Goal: Transaction & Acquisition: Purchase product/service

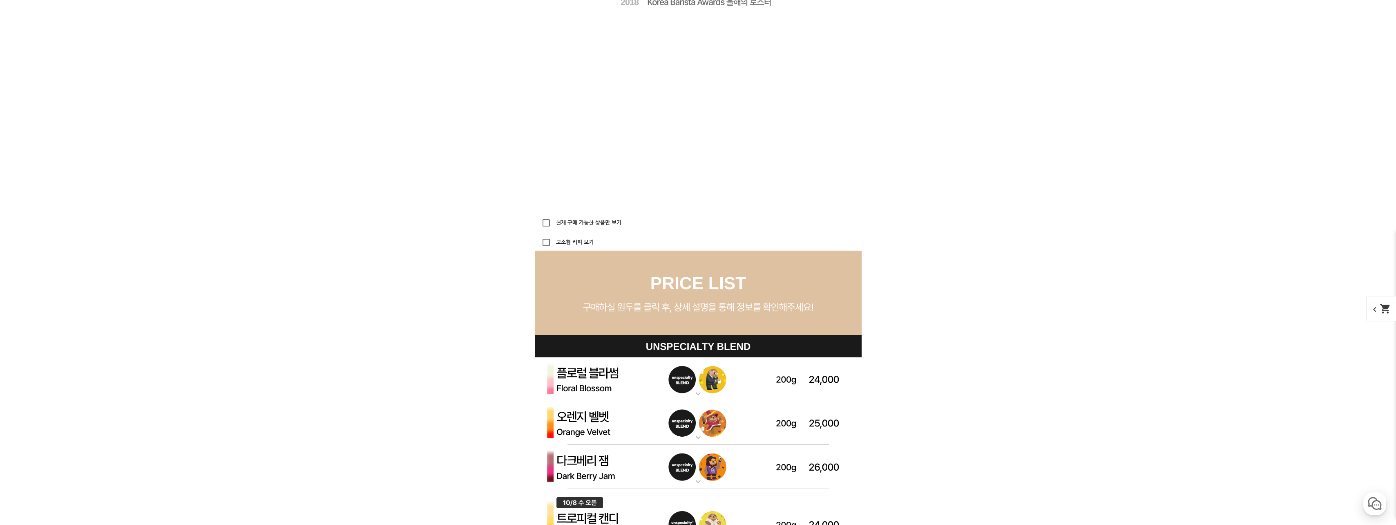
scroll to position [2289, 0]
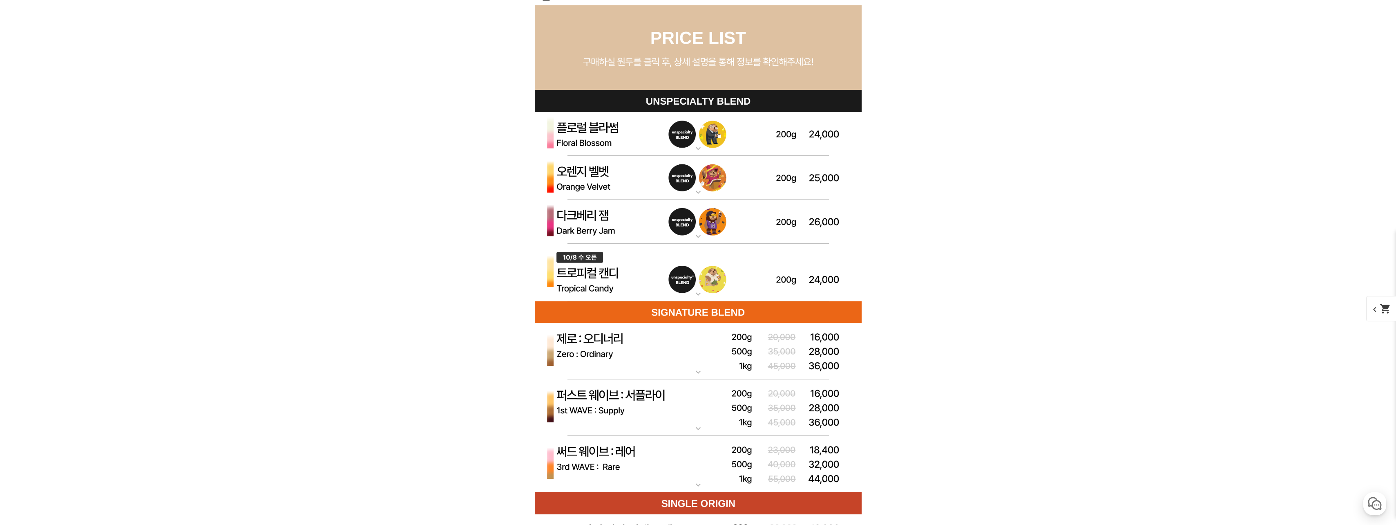
click at [701, 146] on mat-icon "expand_more" at bounding box center [698, 148] width 16 height 10
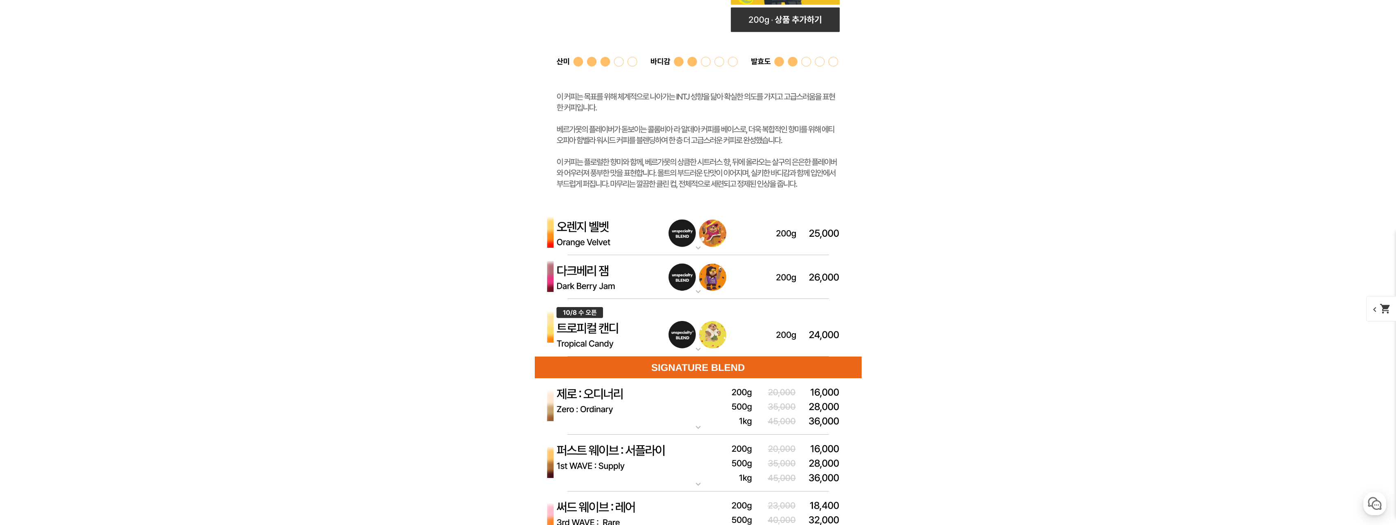
scroll to position [2616, 0]
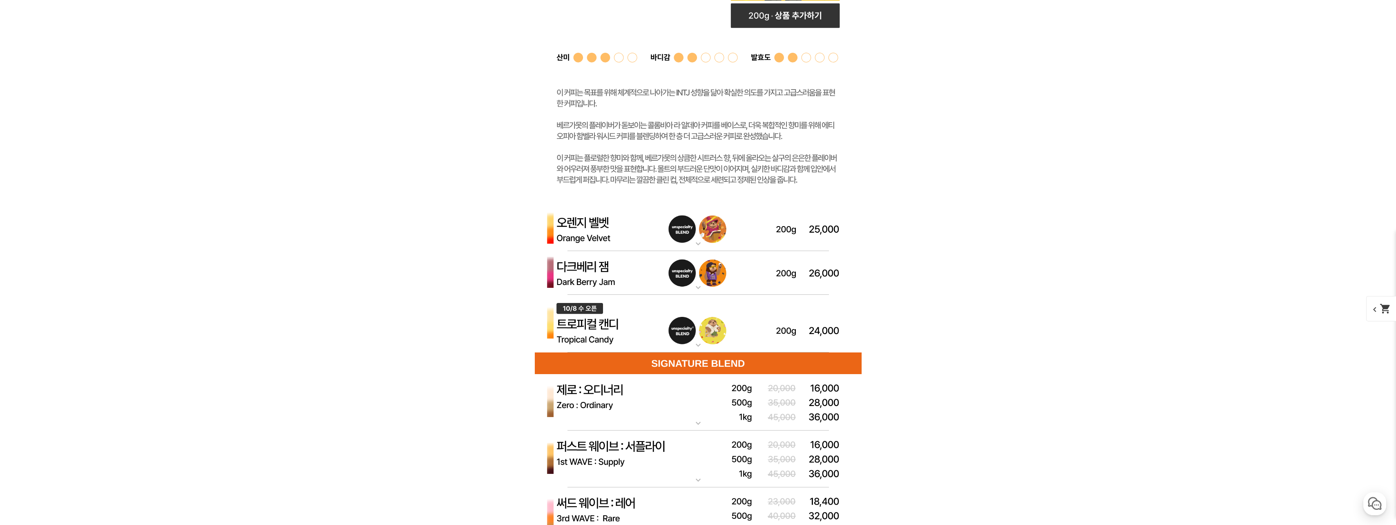
click at [700, 343] on mat-icon "expand_more" at bounding box center [698, 345] width 16 height 10
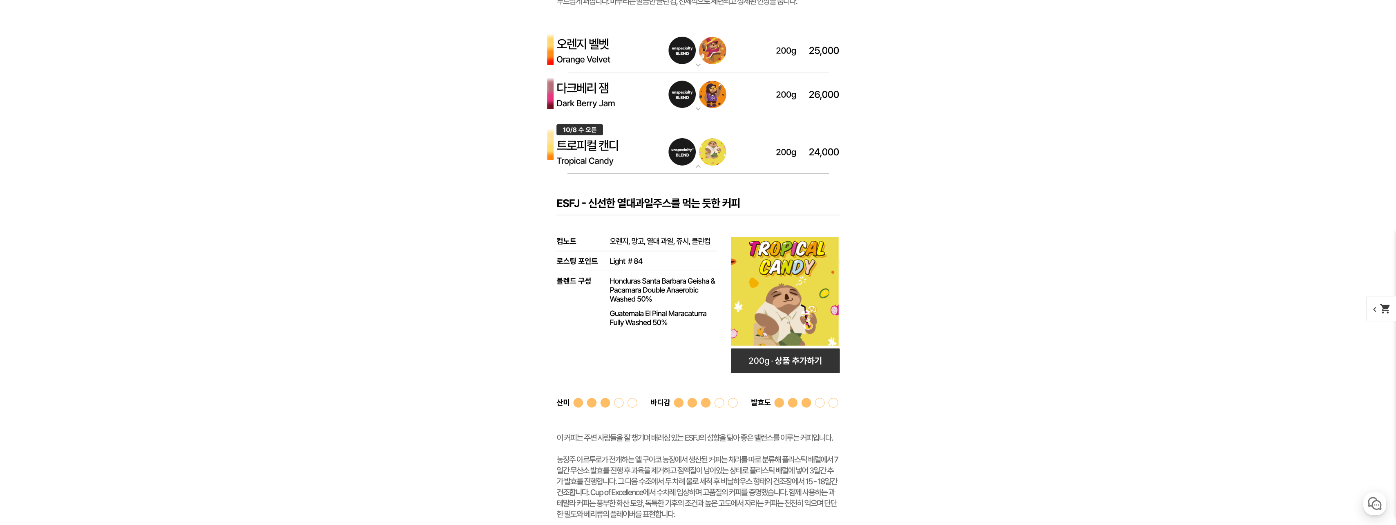
scroll to position [2656, 0]
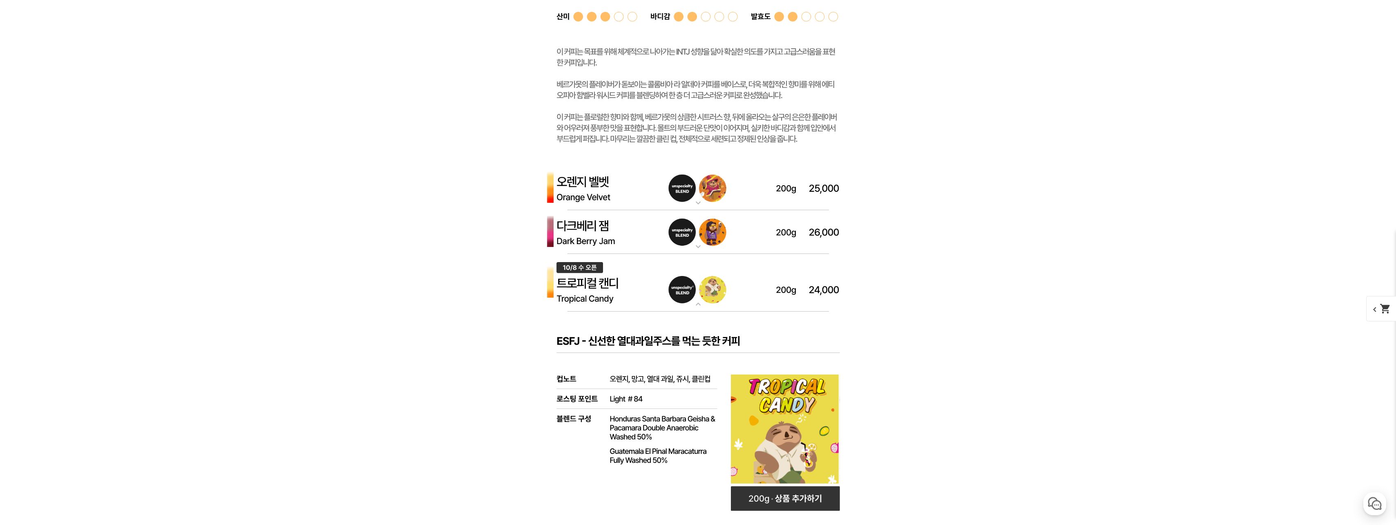
click at [638, 230] on img at bounding box center [698, 232] width 327 height 44
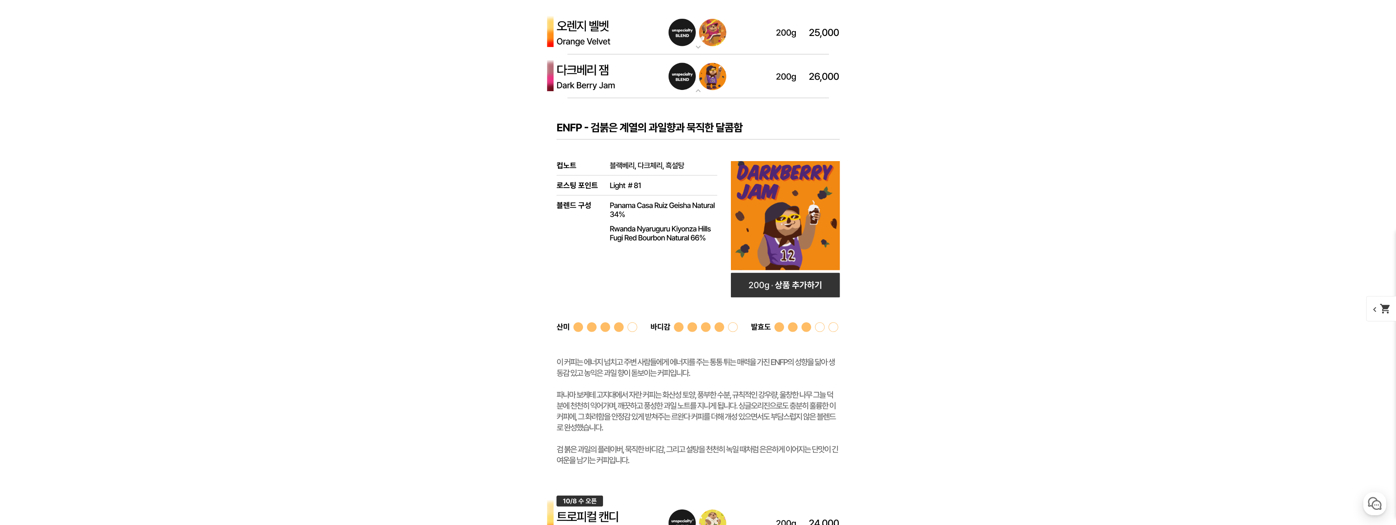
scroll to position [2738, 0]
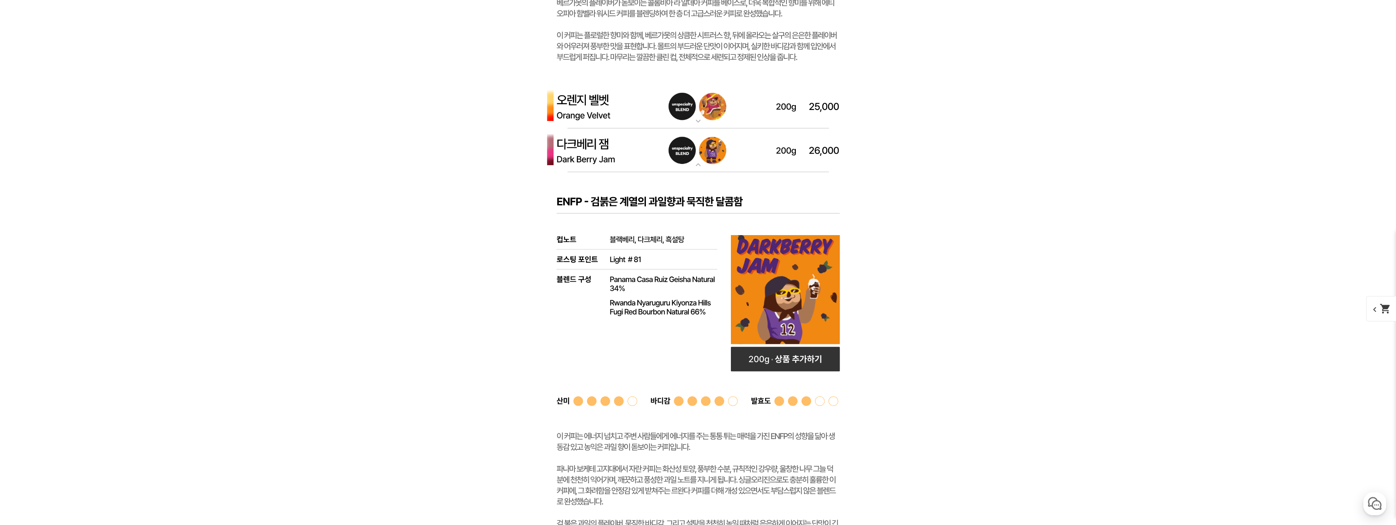
click at [691, 123] on mat-icon "expand_more" at bounding box center [698, 121] width 16 height 10
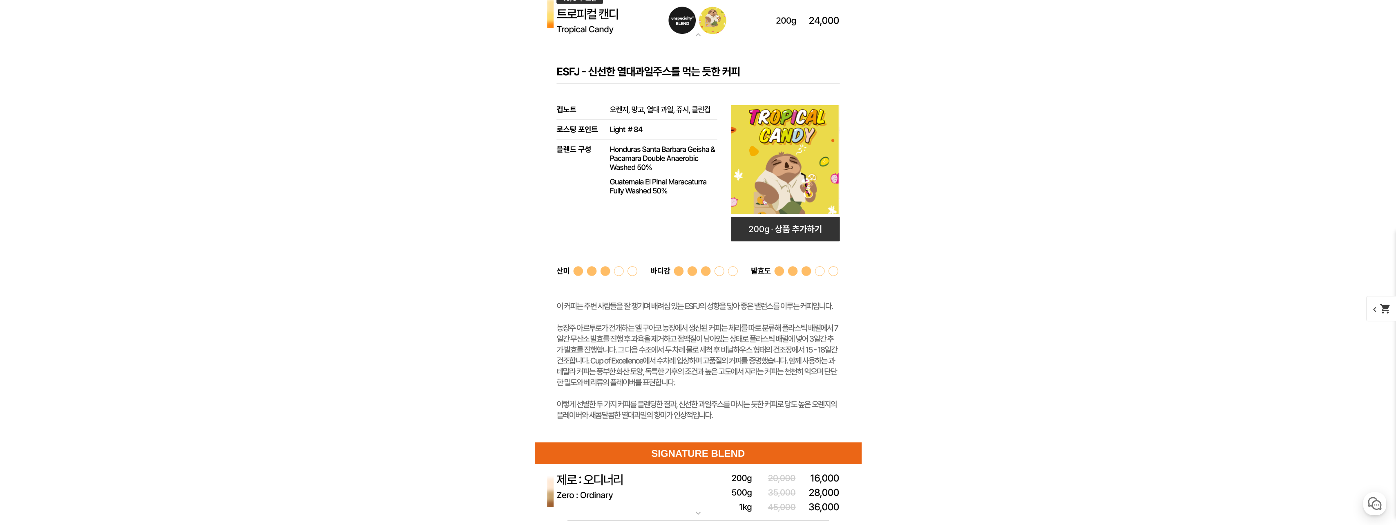
scroll to position [3964, 0]
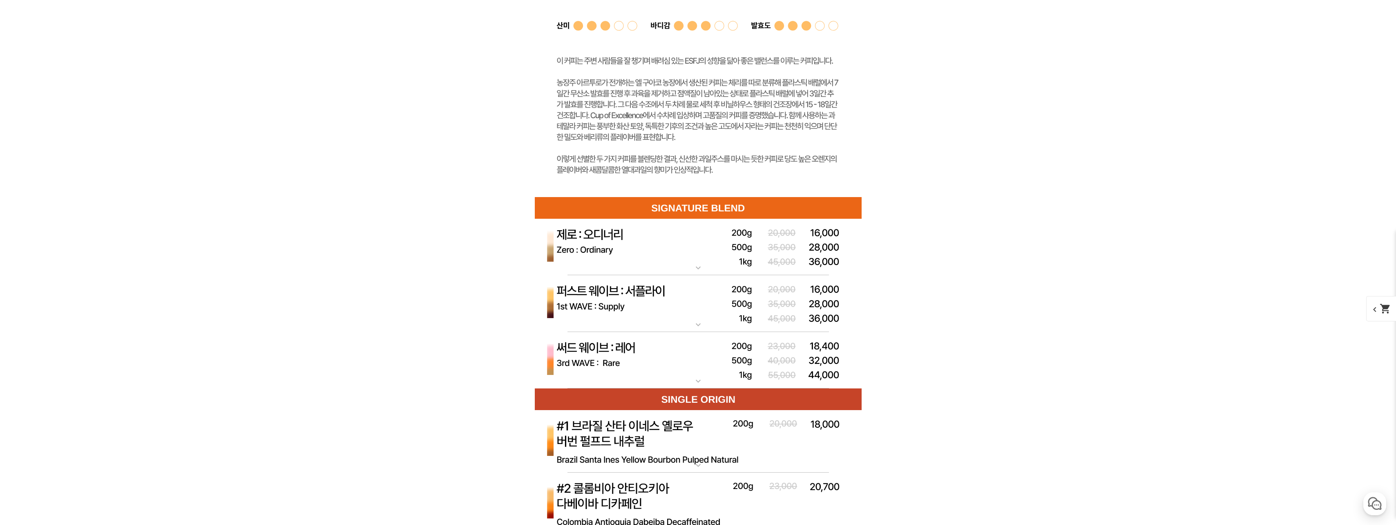
click at [684, 265] on img at bounding box center [698, 247] width 327 height 57
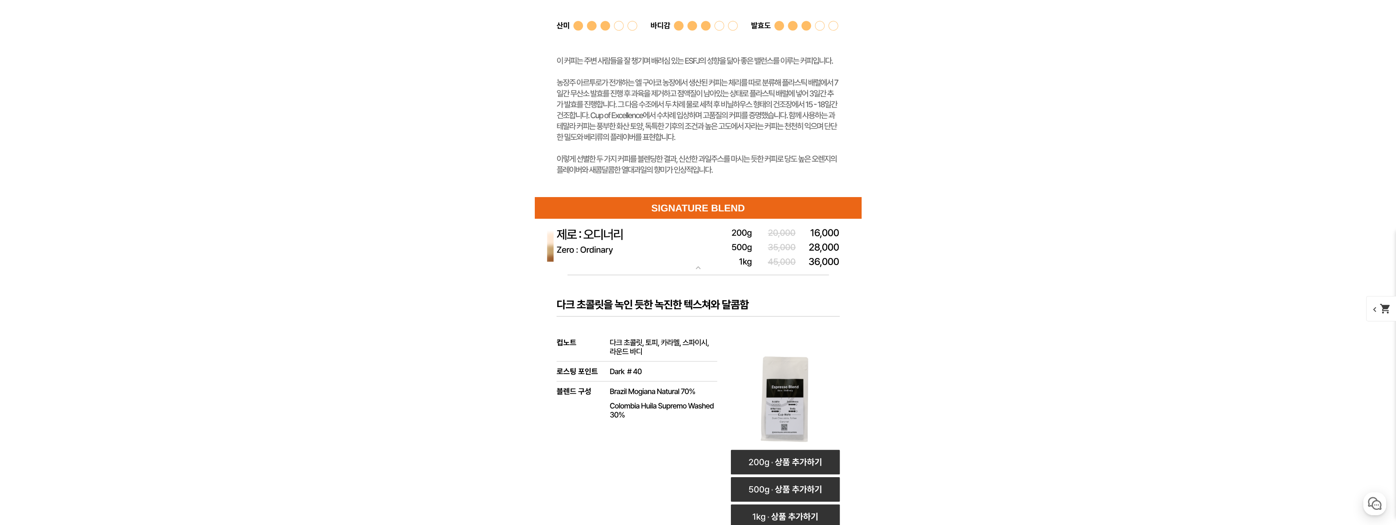
click at [694, 264] on mat-icon "expand_more" at bounding box center [698, 268] width 16 height 10
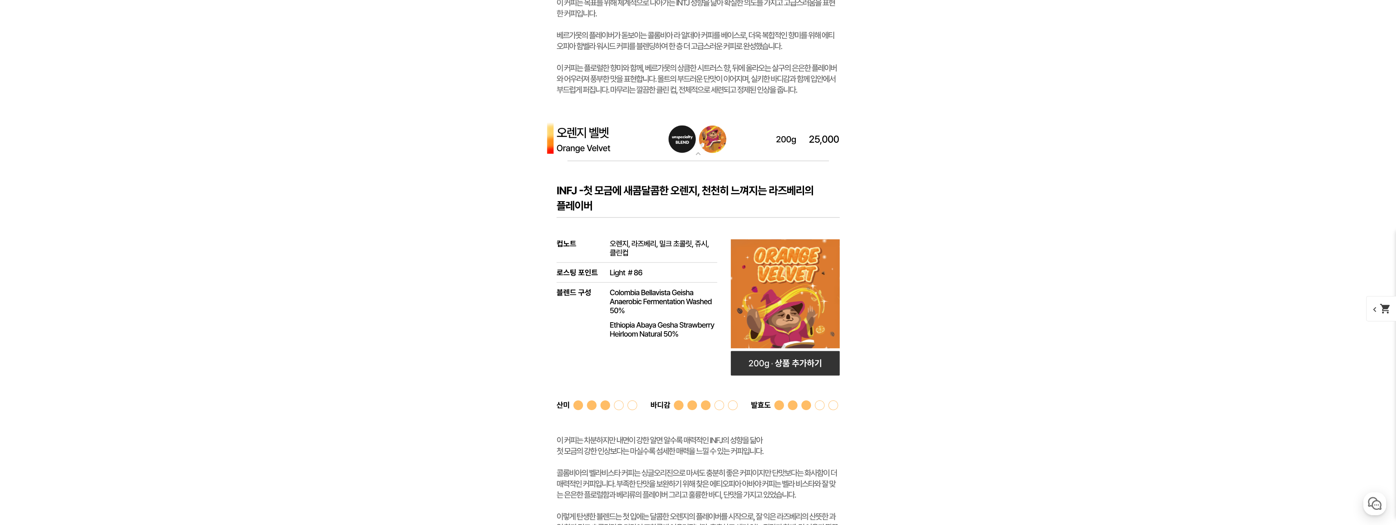
scroll to position [2992, 0]
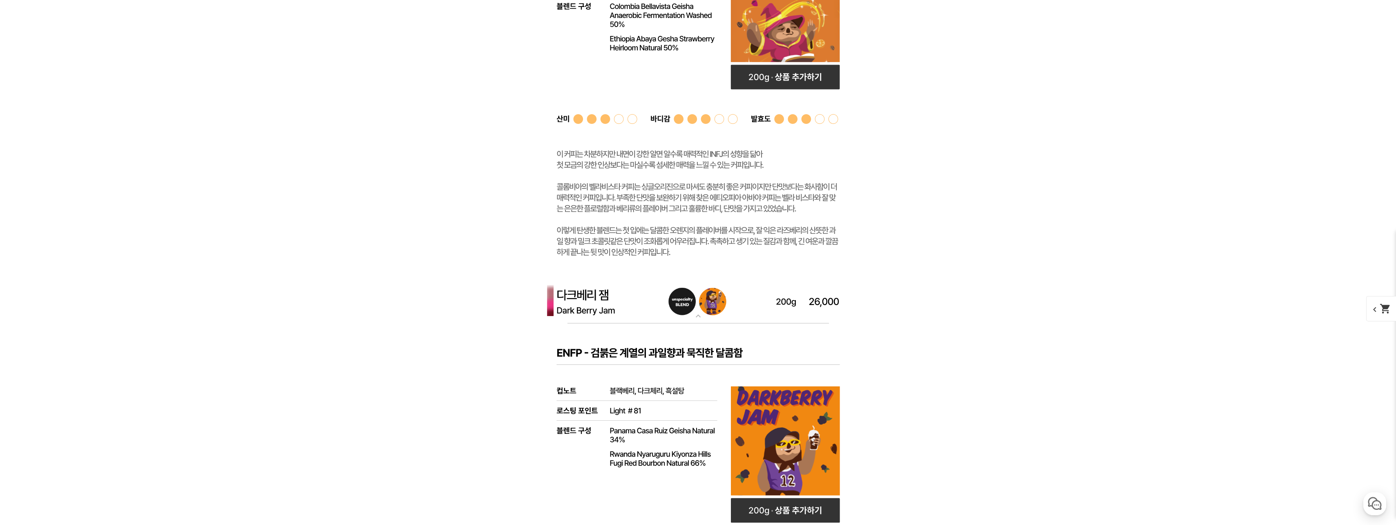
click at [1386, 312] on mat-icon "shopping_cart" at bounding box center [1385, 308] width 11 height 11
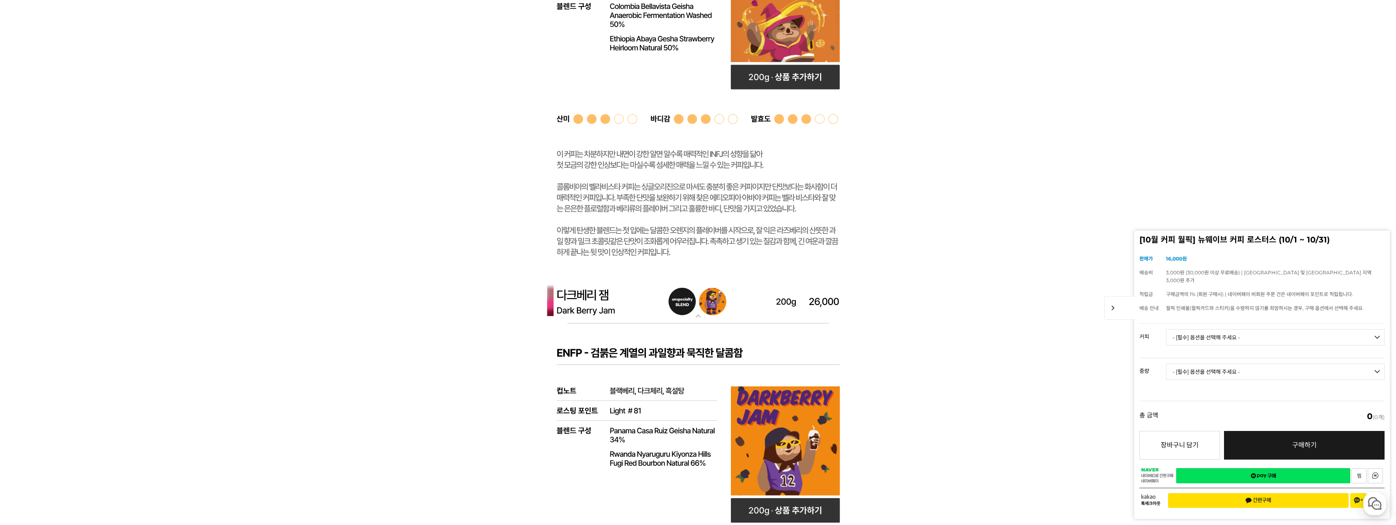
drag, startPoint x: 1222, startPoint y: 341, endPoint x: 1213, endPoint y: 334, distance: 12.3
click at [1220, 336] on select "- [필수] 옵션을 선택해 주세요 - ------------------- 언스페셜티 분쇄도 가이드 종이 받기 (주문 1건당 최대 1개 제공) …" at bounding box center [1275, 337] width 219 height 16
click at [1166, 329] on select "- [필수] 옵션을 선택해 주세요 - ------------------- 언스페셜티 분쇄도 가이드 종이 받기 (주문 1건당 최대 1개 제공) …" at bounding box center [1275, 337] width 219 height 16
drag, startPoint x: 1211, startPoint y: 342, endPoint x: 1214, endPoint y: 338, distance: 5.0
click at [1211, 342] on select "- [필수] 옵션을 선택해 주세요 - ------------------- 언스페셜티 분쇄도 가이드 종이 받기 (주문 1건당 최대 1개 제공) …" at bounding box center [1275, 337] width 219 height 16
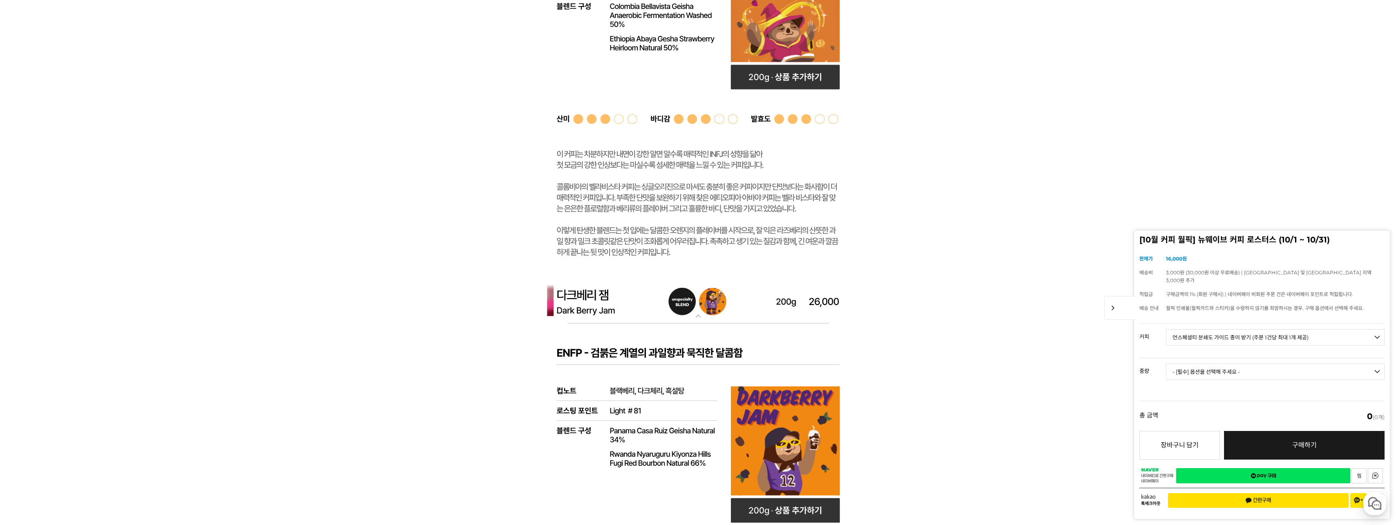
click at [1166, 329] on select "- [필수] 옵션을 선택해 주세요 - ------------------- 언스페셜티 분쇄도 가이드 종이 받기 (주문 1건당 최대 1개 제공) …" at bounding box center [1275, 337] width 219 height 16
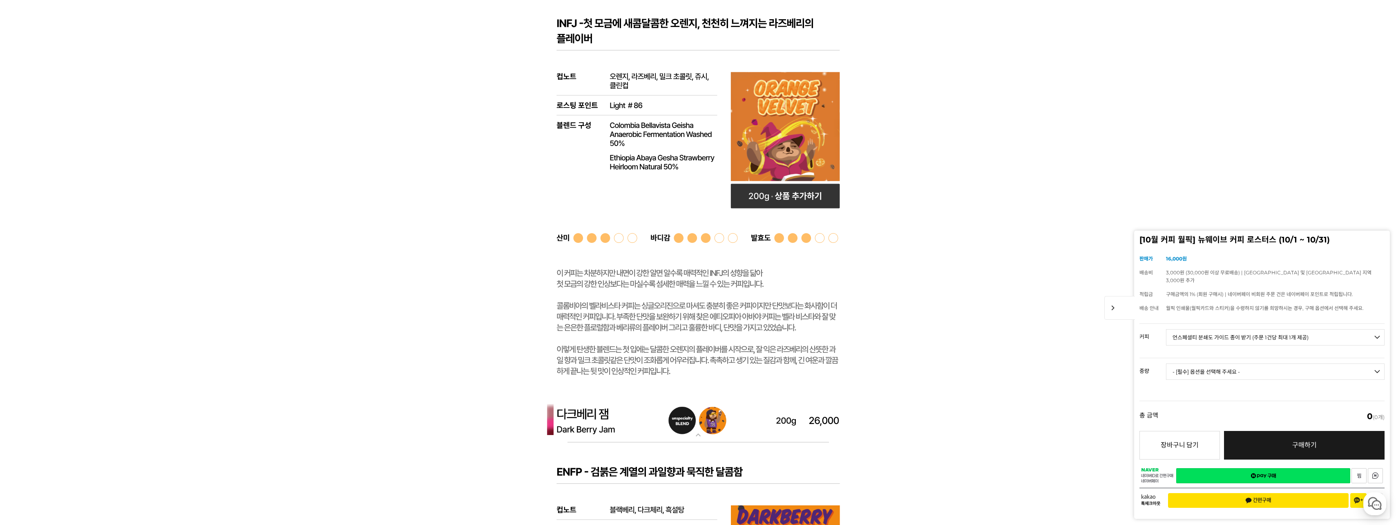
scroll to position [2869, 0]
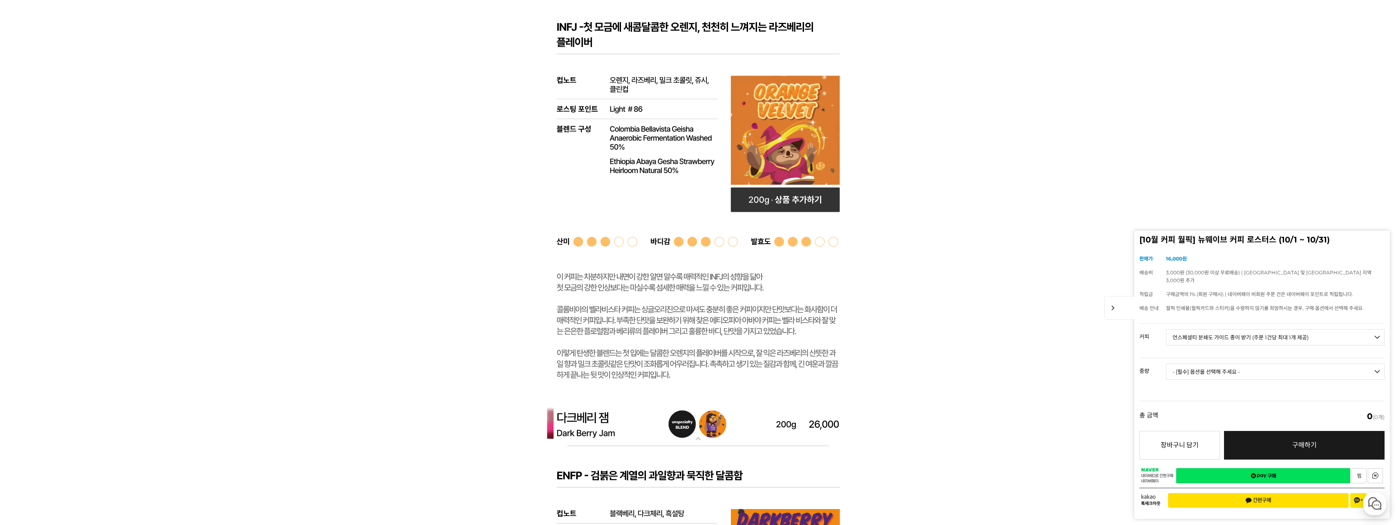
click at [1228, 370] on select "- [필수] 옵션을 선택해 주세요 - ------------------- 해당없음" at bounding box center [1275, 371] width 219 height 16
drag, startPoint x: 1221, startPoint y: 328, endPoint x: 1217, endPoint y: 340, distance: 12.5
click at [1220, 328] on td "- [필수] 옵션을 선택해 주세요 - ------------------- 언스페셜티 분쇄도 가이드 종이 받기 (주문 1건당 최대 1개 제공) …" at bounding box center [1275, 341] width 219 height 34
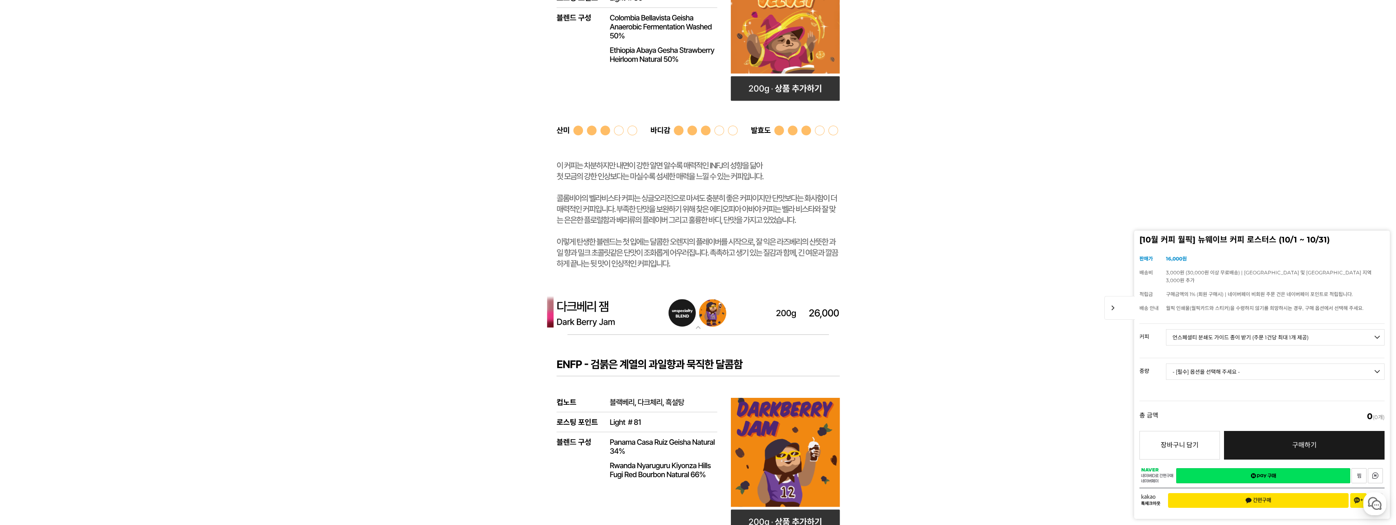
scroll to position [2992, 0]
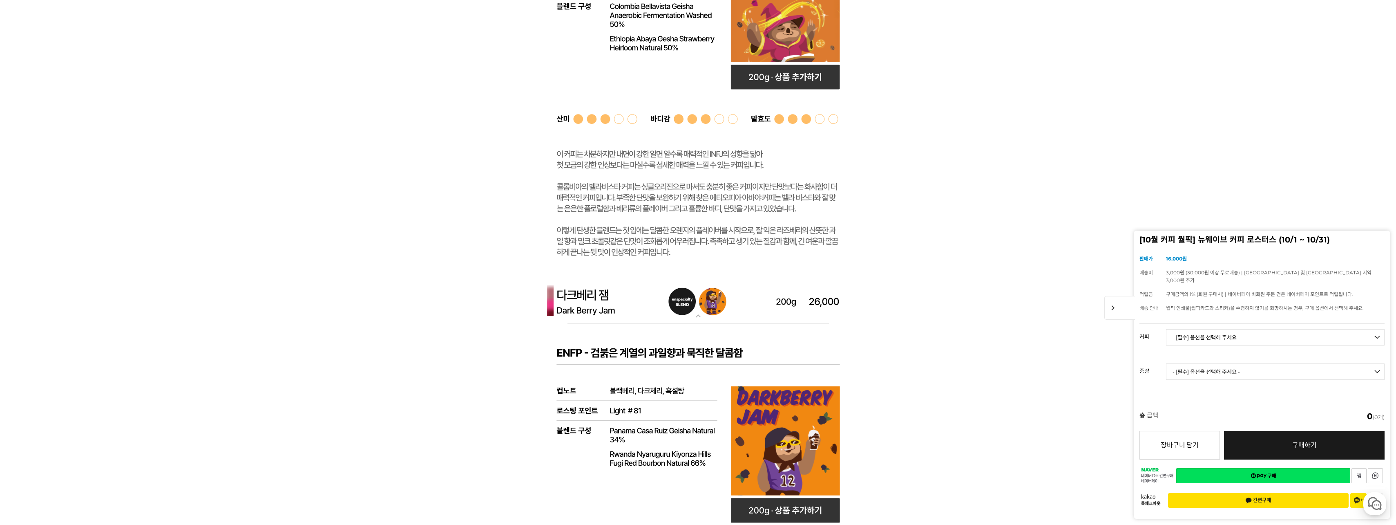
drag, startPoint x: 1215, startPoint y: 334, endPoint x: 1215, endPoint y: 342, distance: 7.8
click at [1215, 334] on select "- [필수] 옵션을 선택해 주세요 - ------------------- 언스페셜티 분쇄도 가이드 종이 받기 (주문 1건당 최대 1개 제공) …" at bounding box center [1275, 337] width 219 height 16
click at [1166, 329] on select "- [필수] 옵션을 선택해 주세요 - ------------------- 언스페셜티 분쇄도 가이드 종이 받기 (주문 1건당 최대 1개 제공) …" at bounding box center [1275, 337] width 219 height 16
drag, startPoint x: 884, startPoint y: 406, endPoint x: 886, endPoint y: 397, distance: 9.1
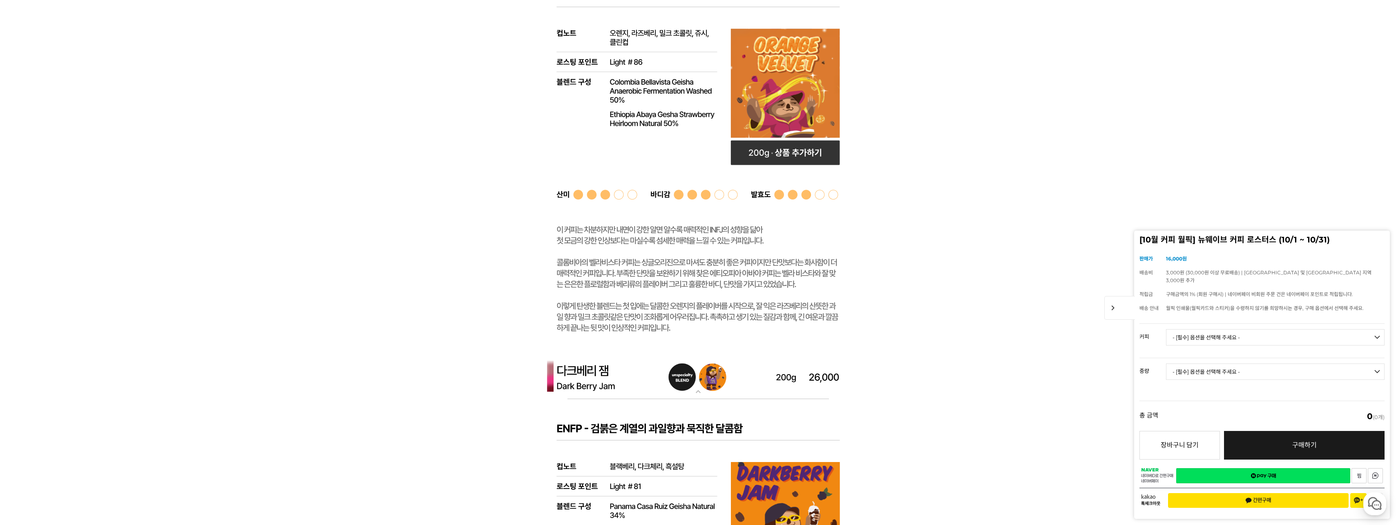
scroll to position [3032, 0]
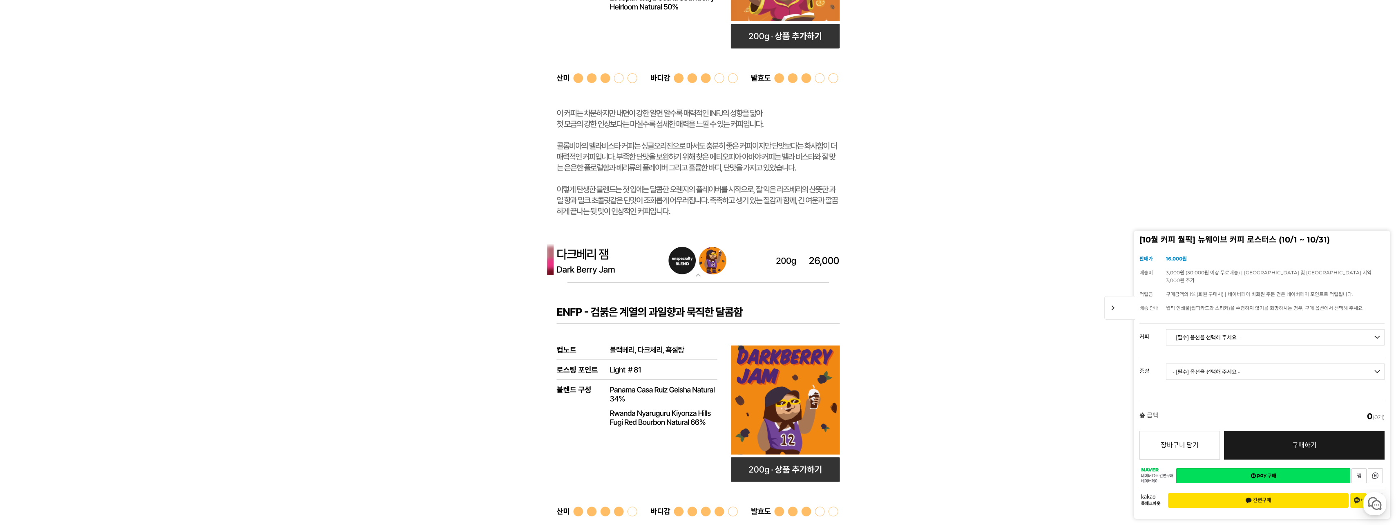
click at [716, 265] on img at bounding box center [698, 260] width 327 height 44
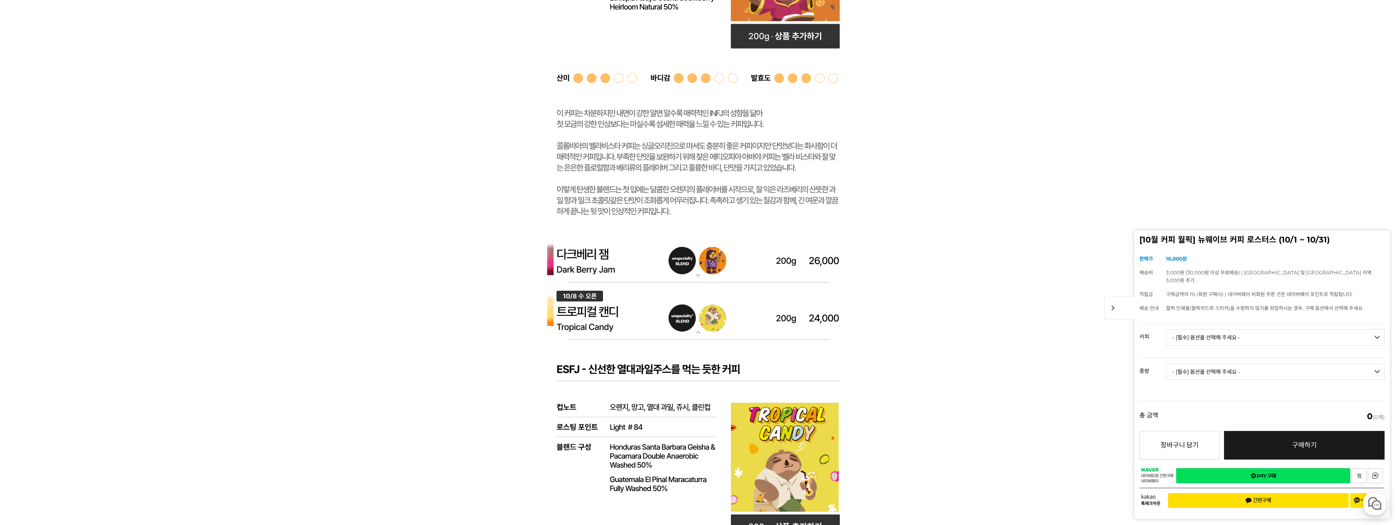
drag, startPoint x: 681, startPoint y: 283, endPoint x: 687, endPoint y: 281, distance: 6.7
click at [683, 282] on div "expand_more 플로럴 블라썸 (언스페셜티 블렌드) expand_more 오렌지 벨벳 (언스페셜티 블렌드) expand_more 다크베리…" at bounding box center [698, 54] width 327 height 1372
click at [712, 274] on img at bounding box center [698, 260] width 327 height 44
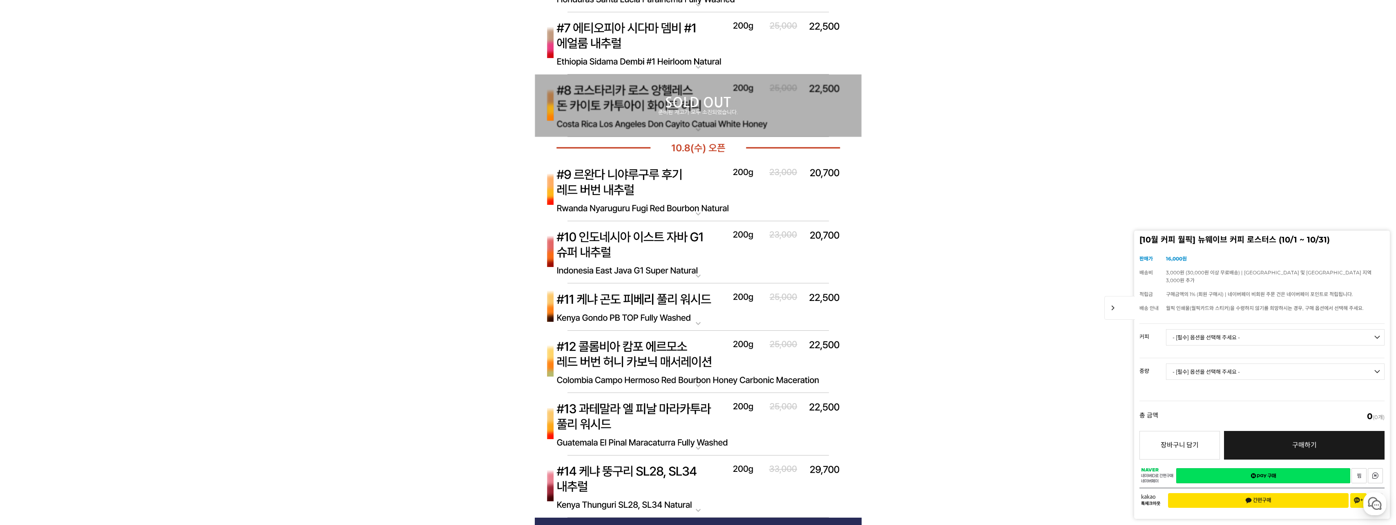
scroll to position [4872, 0]
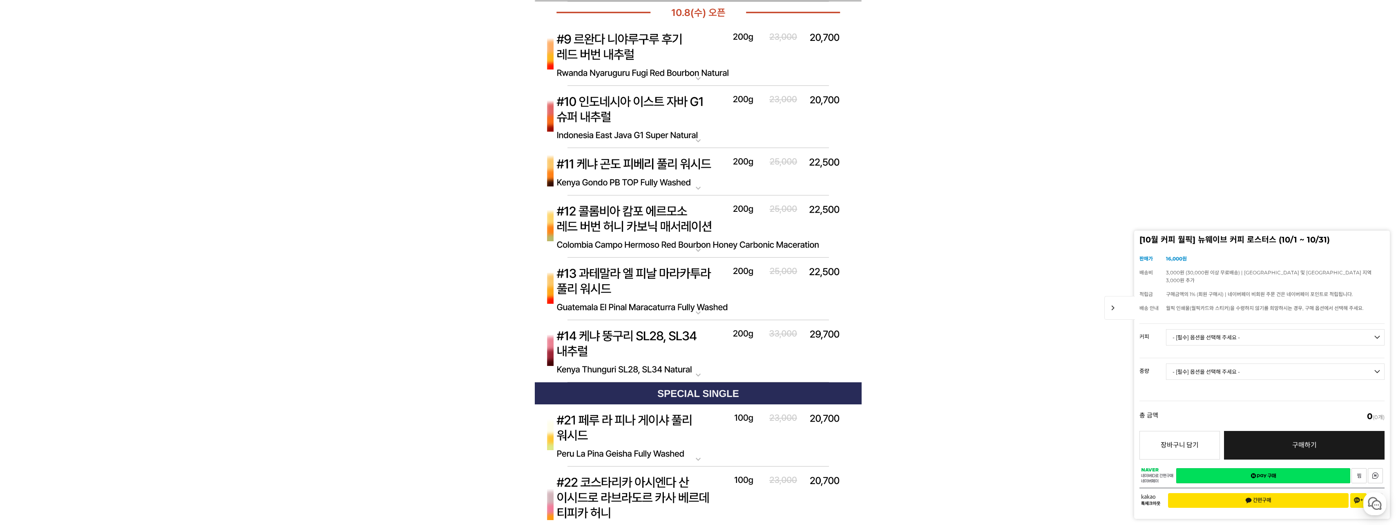
click at [1119, 316] on span "chevron_right" at bounding box center [1120, 308] width 31 height 24
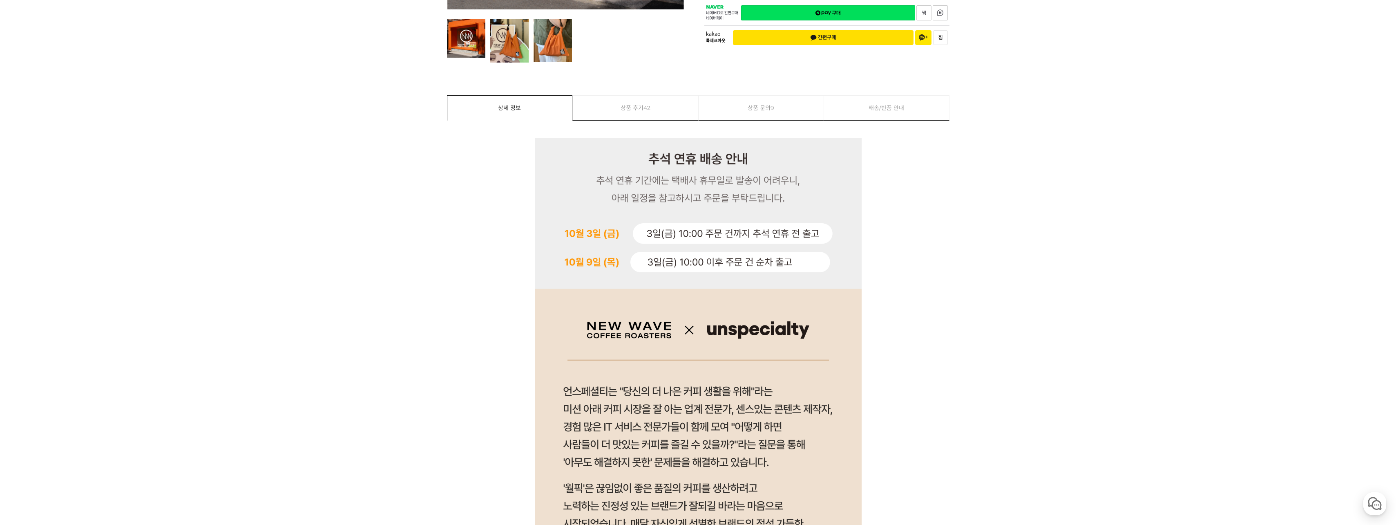
scroll to position [0, 0]
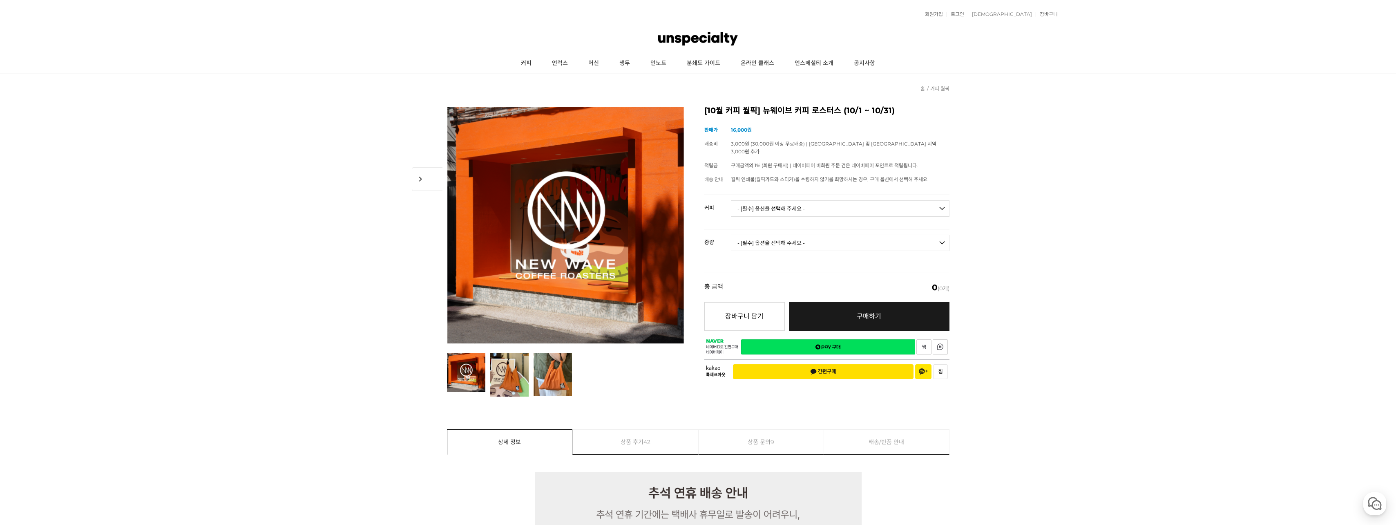
click at [760, 200] on select "- [필수] 옵션을 선택해 주세요 - ------------------- 언스페셜티 분쇄도 가이드 종이 받기 (주문 1건당 최대 1개 제공) …" at bounding box center [840, 208] width 219 height 16
click at [731, 200] on select "- [필수] 옵션을 선택해 주세요 - ------------------- 언스페셜티 분쇄도 가이드 종이 받기 (주문 1건당 최대 1개 제공) …" at bounding box center [840, 208] width 219 height 16
click at [775, 179] on div "[10월 커피 월픽] 뉴웨이브 커피 로스터스 (10/1 ~ 10/31) (해외배송 가능 상품) chevron_right 기본 정보 상품명 [1…" at bounding box center [827, 246] width 245 height 278
click at [725, 142] on th "배송비" at bounding box center [718, 148] width 27 height 22
click at [766, 235] on select "- [필수] 옵션을 선택해 주세요 - ------------------- 해당없음" at bounding box center [840, 243] width 219 height 16
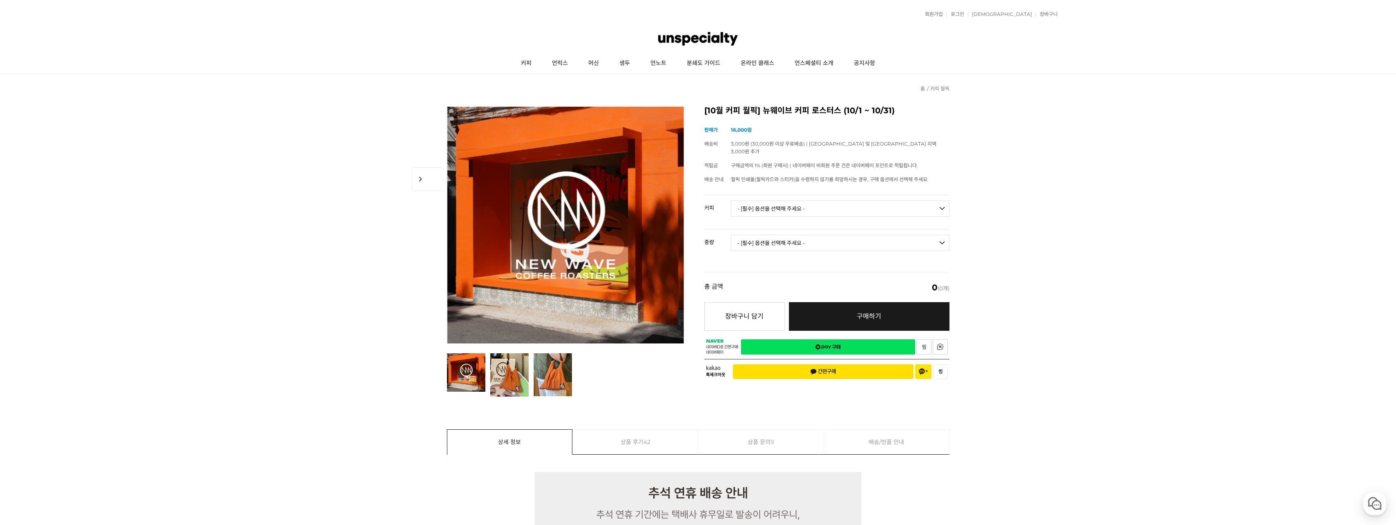
click at [773, 200] on select "- [필수] 옵션을 선택해 주세요 - ------------------- 언스페셜티 분쇄도 가이드 종이 받기 (주문 1건당 최대 1개 제공) …" at bounding box center [840, 208] width 219 height 16
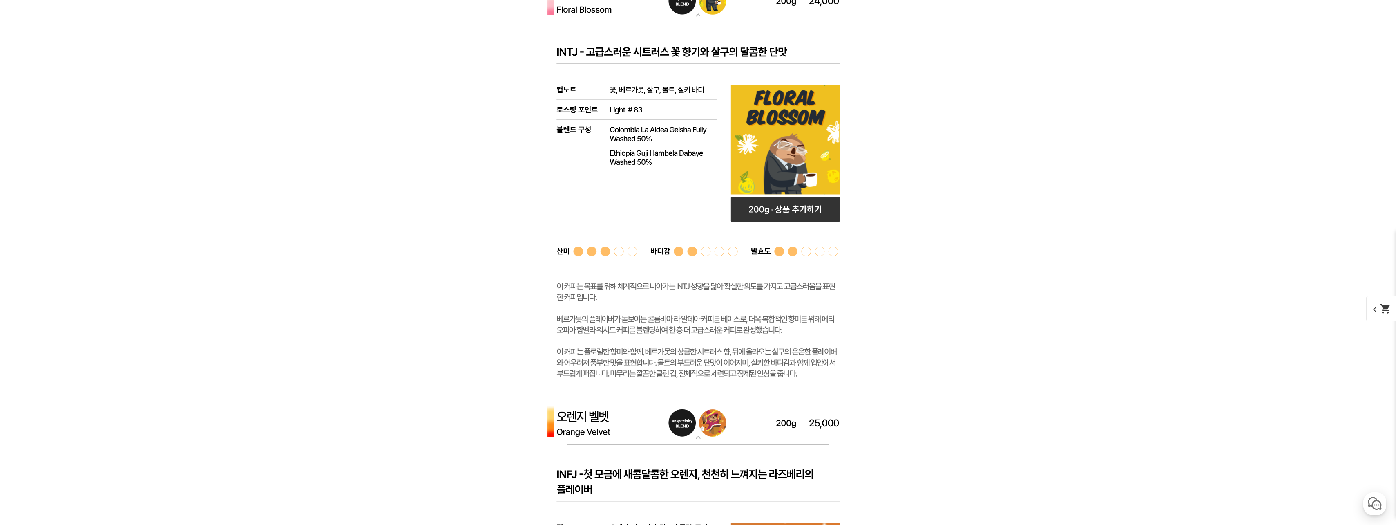
scroll to position [2289, 0]
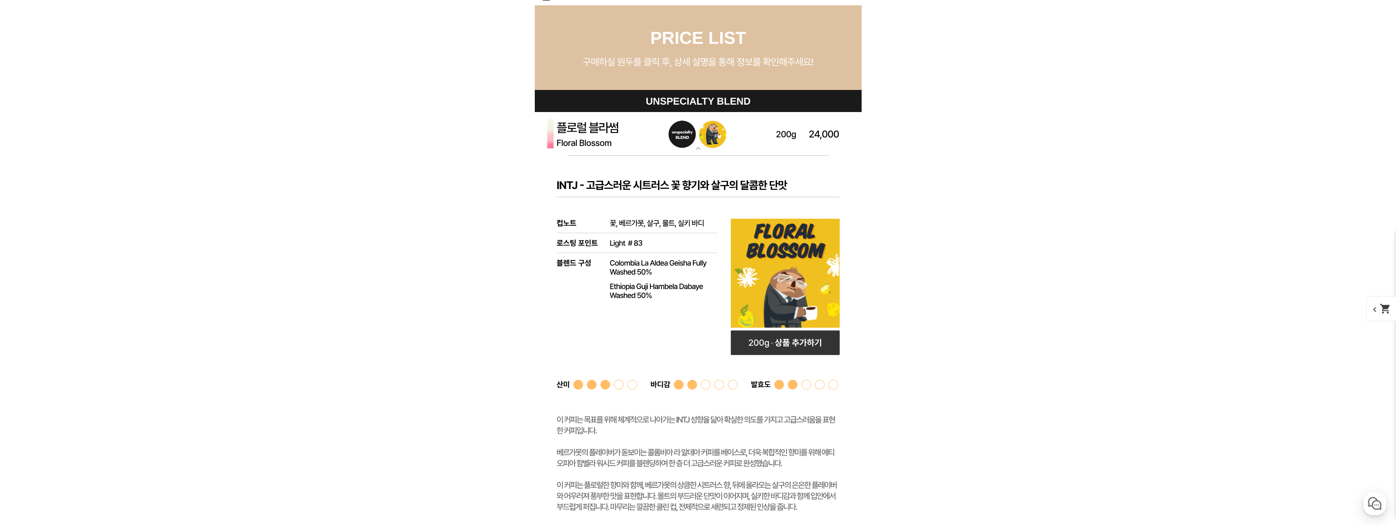
click at [701, 148] on mat-icon "expand_more" at bounding box center [698, 148] width 16 height 10
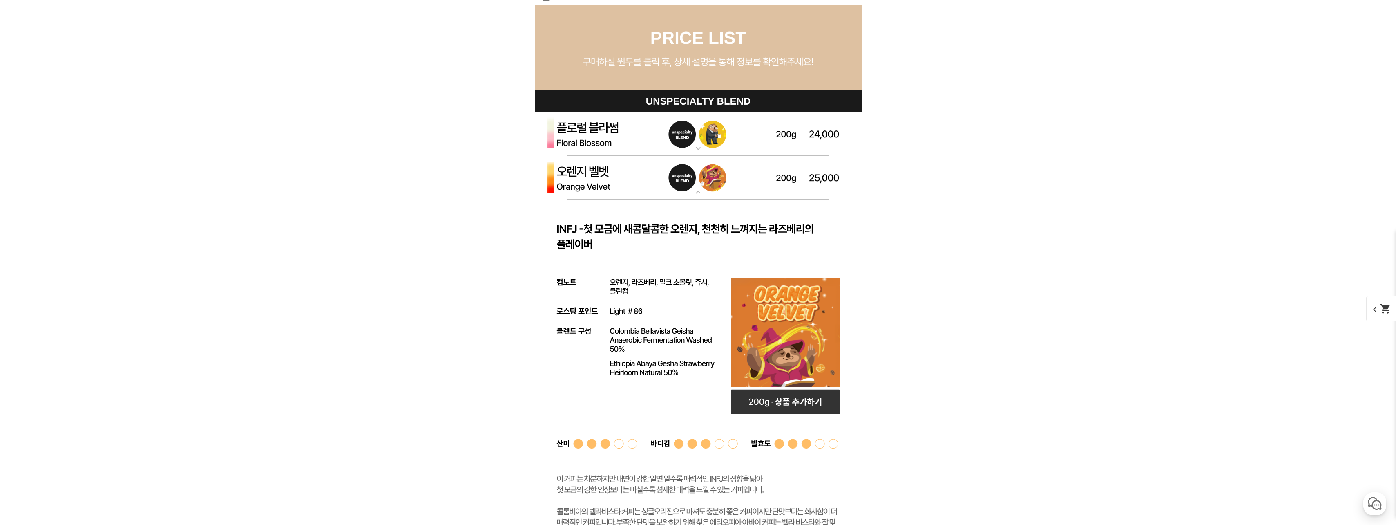
click at [696, 197] on mat-icon "expand_more" at bounding box center [698, 192] width 16 height 10
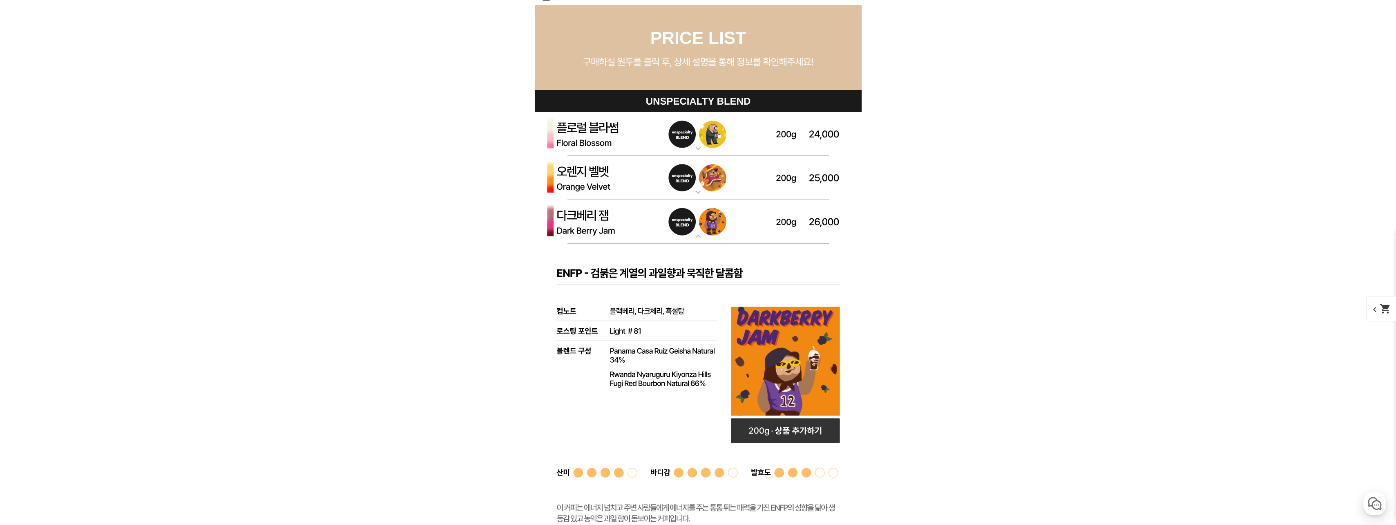
drag, startPoint x: 698, startPoint y: 229, endPoint x: 700, endPoint y: 236, distance: 7.2
click at [698, 230] on img at bounding box center [698, 221] width 327 height 44
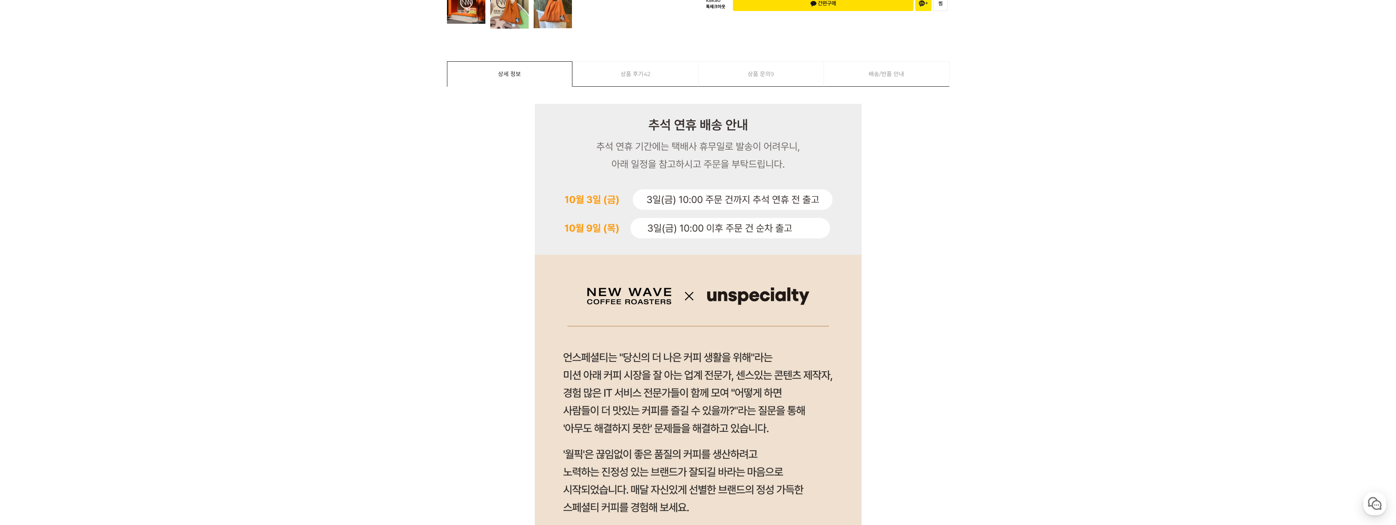
scroll to position [0, 0]
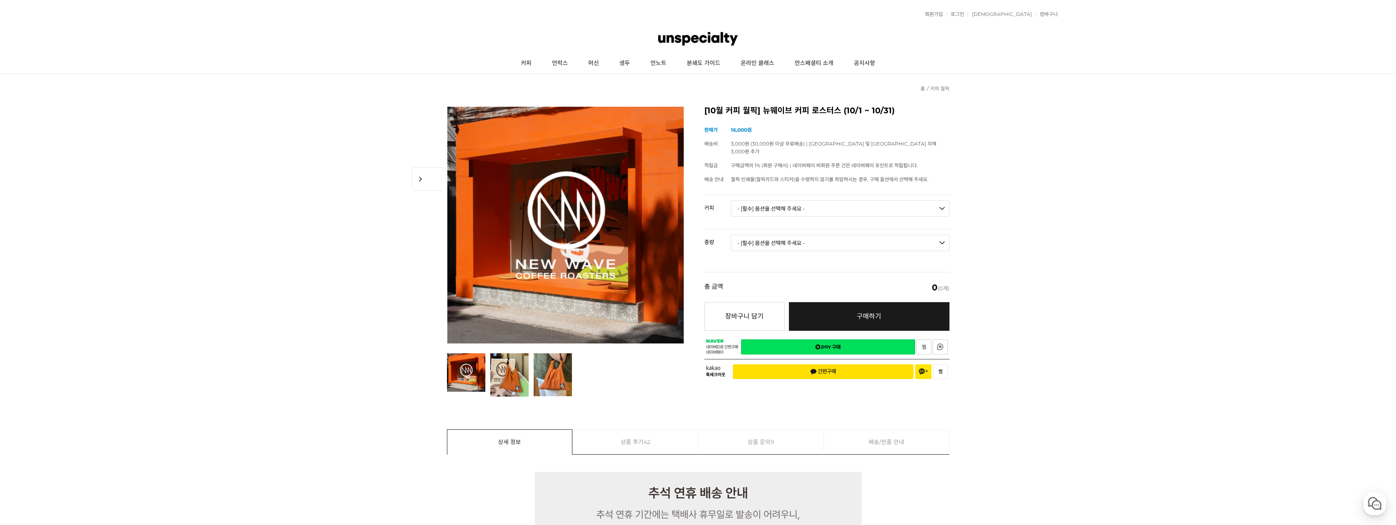
drag, startPoint x: 817, startPoint y: 199, endPoint x: 814, endPoint y: 207, distance: 9.2
click at [817, 201] on select "- [필수] 옵션을 선택해 주세요 - ------------------- 언스페셜티 분쇄도 가이드 종이 받기 (주문 1건당 최대 1개 제공) …" at bounding box center [840, 208] width 219 height 16
select select "다크베리 잼 (언스페셜티 블렌드)"
click at [731, 200] on select "- [필수] 옵션을 선택해 주세요 - ------------------- 언스페셜티 분쇄도 가이드 종이 받기 (주문 1건당 최대 1개 제공) …" at bounding box center [840, 208] width 219 height 16
drag, startPoint x: 823, startPoint y: 229, endPoint x: 823, endPoint y: 240, distance: 11.4
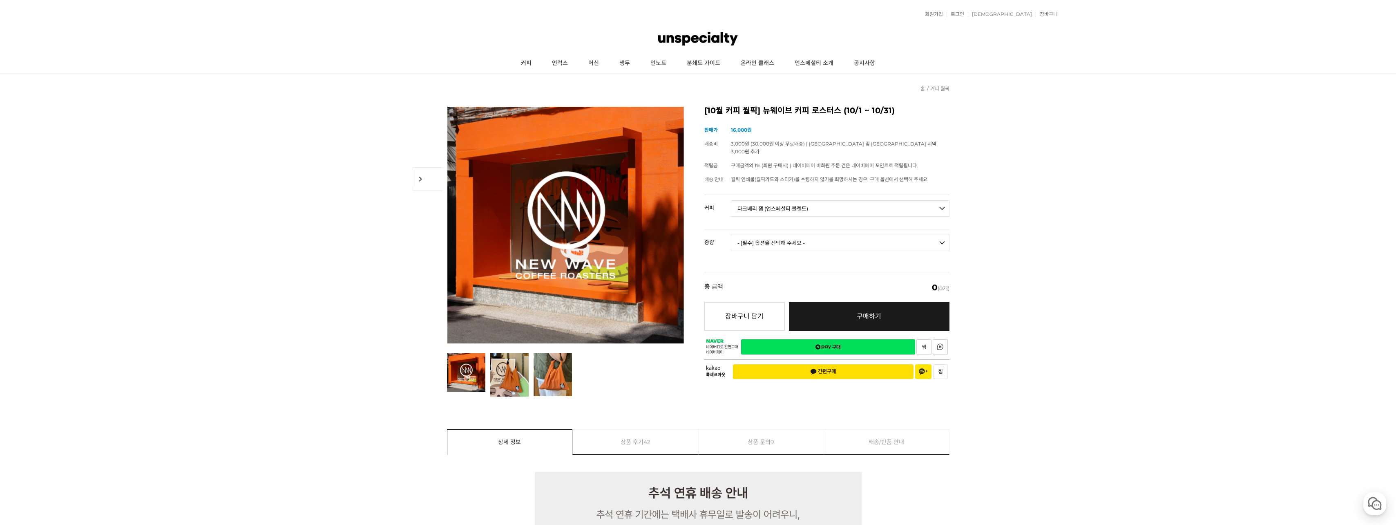
click at [823, 235] on select "- [필수] 옵션을 선택해 주세요 - ------------------- 200g" at bounding box center [840, 243] width 219 height 16
select select "200g"
click at [731, 235] on select "- [필수] 옵션을 선택해 주세요 - ------------------- 200g" at bounding box center [840, 243] width 219 height 16
select select "*"
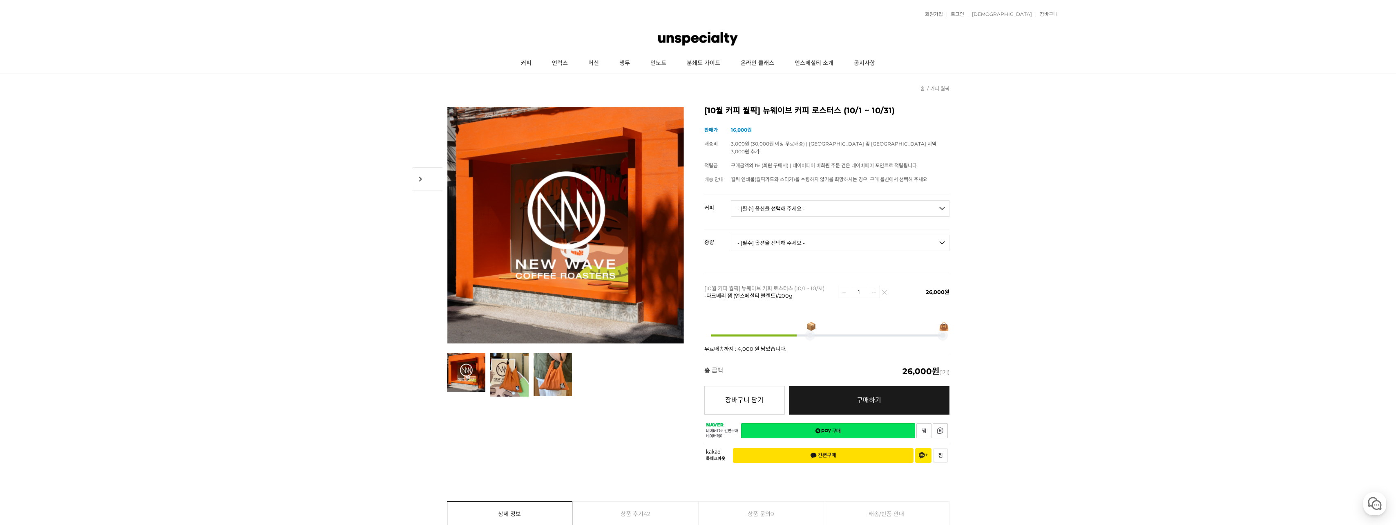
click at [807, 200] on select "- [필수] 옵션을 선택해 주세요 - ------------------- 언스페셜티 분쇄도 가이드 종이 받기 (주문 1건당 최대 1개 제공) …" at bounding box center [840, 208] width 219 height 16
select select "[10.8 오픈] 트로피컬 캔디 (언스페셜티 블렌드)"
click at [731, 200] on select "- [필수] 옵션을 선택해 주세요 - ------------------- 언스페셜티 분쇄도 가이드 종이 받기 (주문 1건당 최대 1개 제공) …" at bounding box center [840, 208] width 219 height 16
click at [789, 235] on select "- [필수] 옵션을 선택해 주세요 - ------------------- 200g" at bounding box center [840, 243] width 219 height 16
select select "200g"
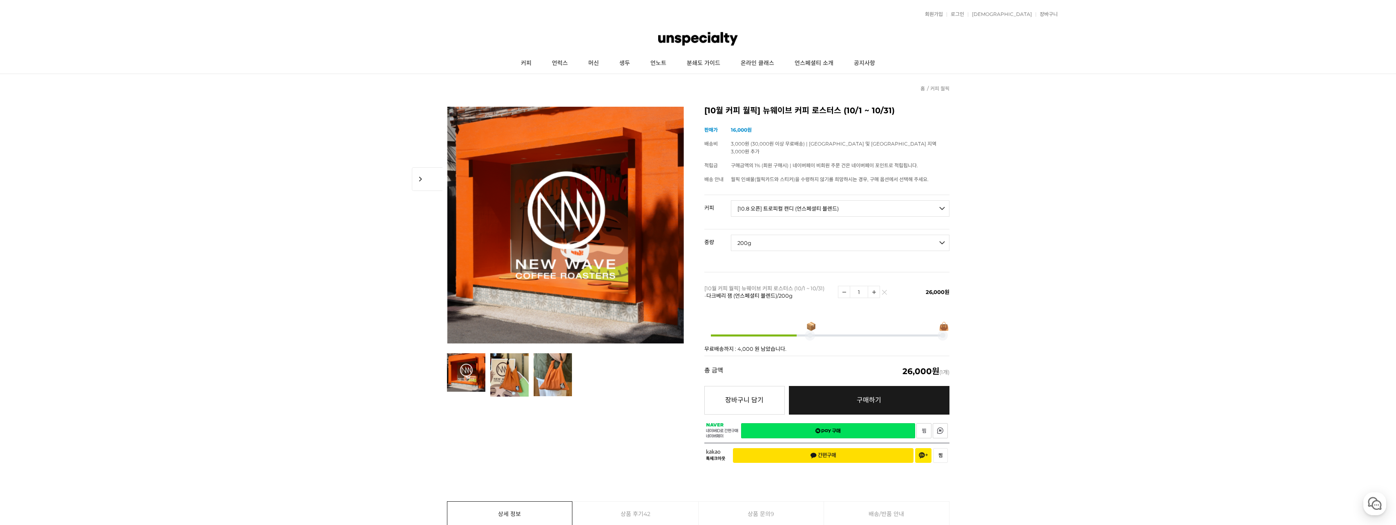
click at [731, 235] on select "- [필수] 옵션을 선택해 주세요 - ------------------- 200g" at bounding box center [840, 243] width 219 height 16
select select "*"
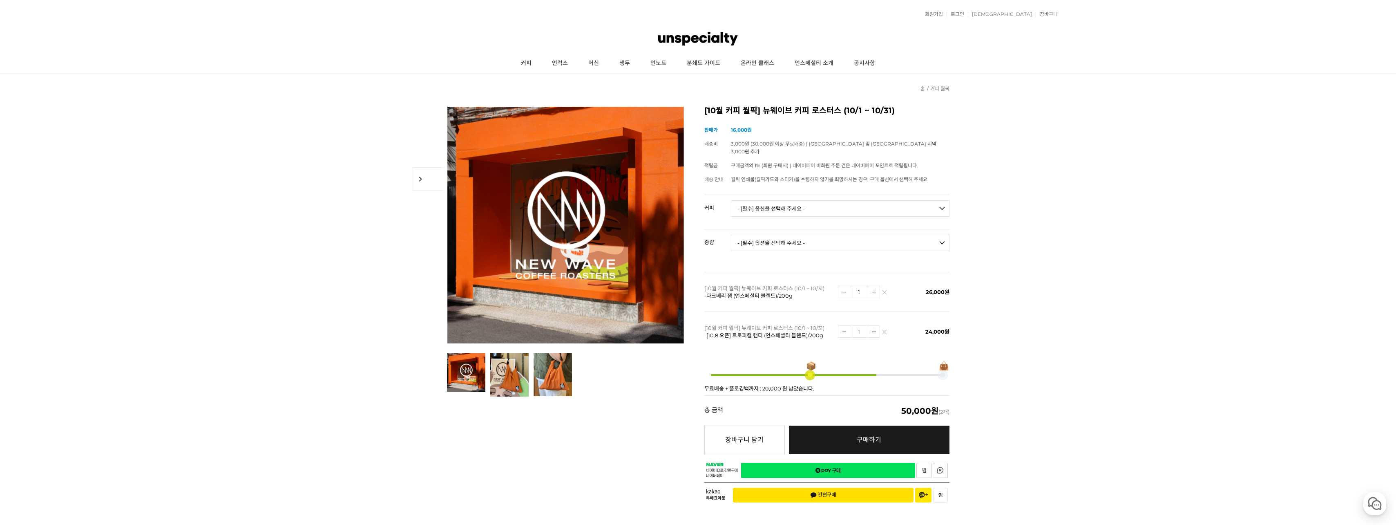
click at [781, 200] on select "- [필수] 옵션을 선택해 주세요 - ------------------- 언스페셜티 분쇄도 가이드 종이 받기 (주문 1건당 최대 1개 제공) …" at bounding box center [840, 208] width 219 height 16
click at [731, 200] on select "- [필수] 옵션을 선택해 주세요 - ------------------- 언스페셜티 분쇄도 가이드 종이 받기 (주문 1건당 최대 1개 제공) …" at bounding box center [840, 208] width 219 height 16
click at [812, 200] on select "- [필수] 옵션을 선택해 주세요 - ------------------- 언스페셜티 분쇄도 가이드 종이 받기 (주문 1건당 최대 1개 제공) …" at bounding box center [840, 208] width 219 height 16
click at [821, 207] on select "- [필수] 옵션을 선택해 주세요 - ------------------- 언스페셜티 분쇄도 가이드 종이 받기 (주문 1건당 최대 1개 제공) …" at bounding box center [840, 208] width 219 height 16
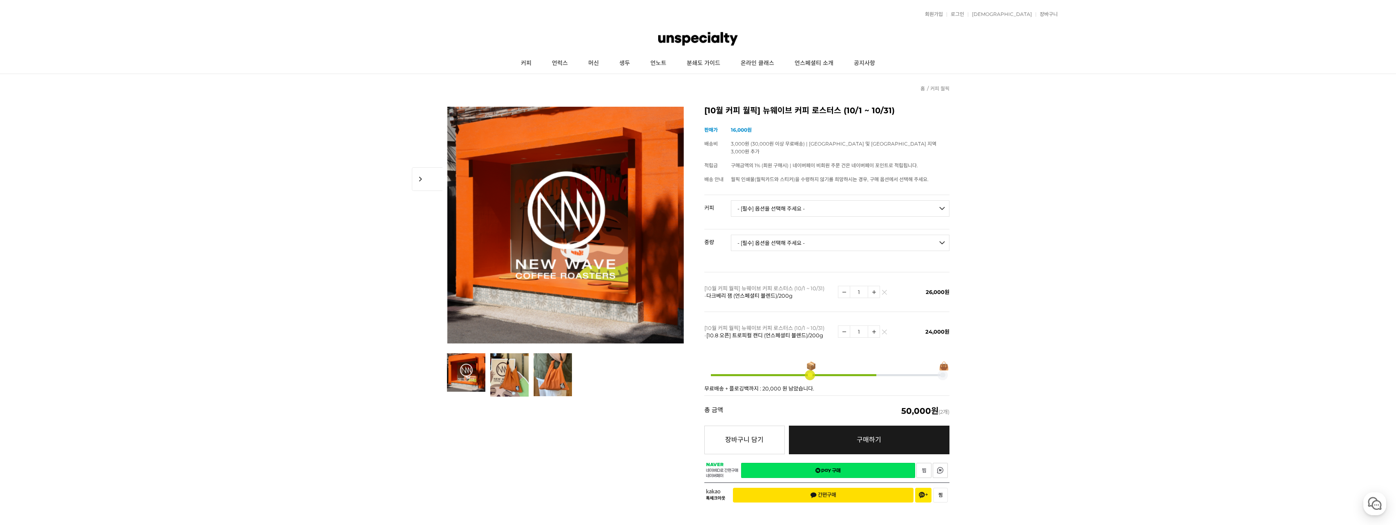
drag, startPoint x: 1318, startPoint y: 240, endPoint x: 1349, endPoint y: 228, distance: 33.5
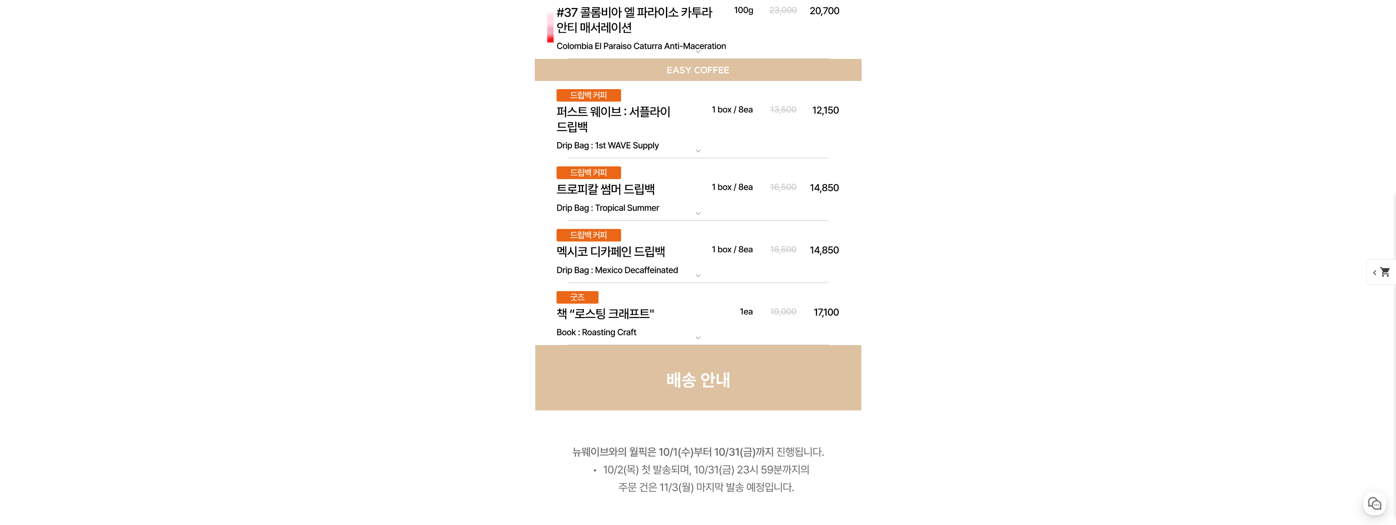
scroll to position [5066, 0]
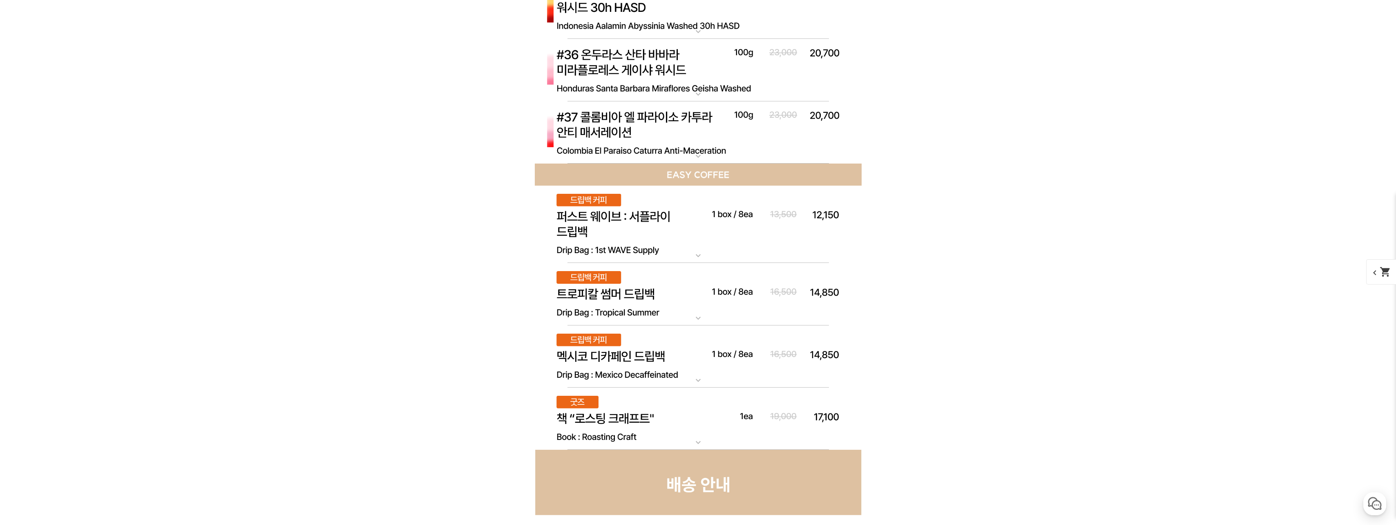
click at [736, 427] on img at bounding box center [698, 418] width 327 height 63
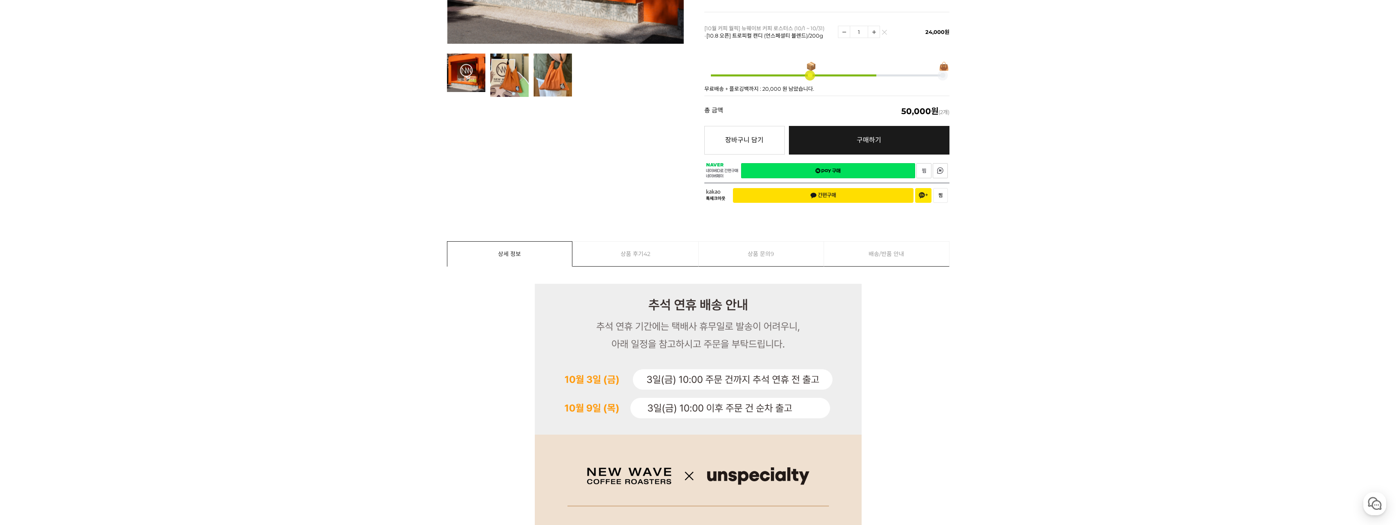
scroll to position [95, 0]
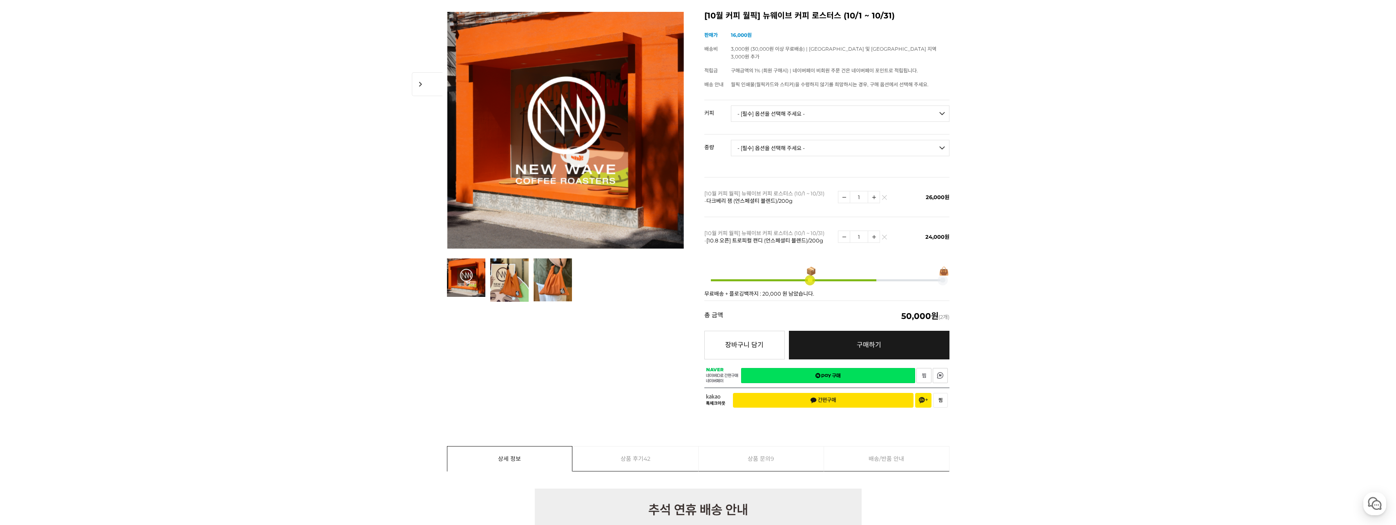
drag, startPoint x: 779, startPoint y: 104, endPoint x: 779, endPoint y: 110, distance: 5.7
click at [779, 105] on select "- [필수] 옵션을 선택해 주세요 - ------------------- 언스페셜티 분쇄도 가이드 종이 받기 (주문 1건당 최대 1개 제공) …" at bounding box center [840, 113] width 219 height 16
select select "책 '로스팅 크래프트'"
click at [731, 105] on select "- [필수] 옵션을 선택해 주세요 - ------------------- 언스페셜티 분쇄도 가이드 종이 받기 (주문 1건당 최대 1개 제공) …" at bounding box center [840, 113] width 219 height 16
click at [764, 140] on select "- [필수] 옵션을 선택해 주세요 - ------------------- 해당없음" at bounding box center [840, 148] width 219 height 16
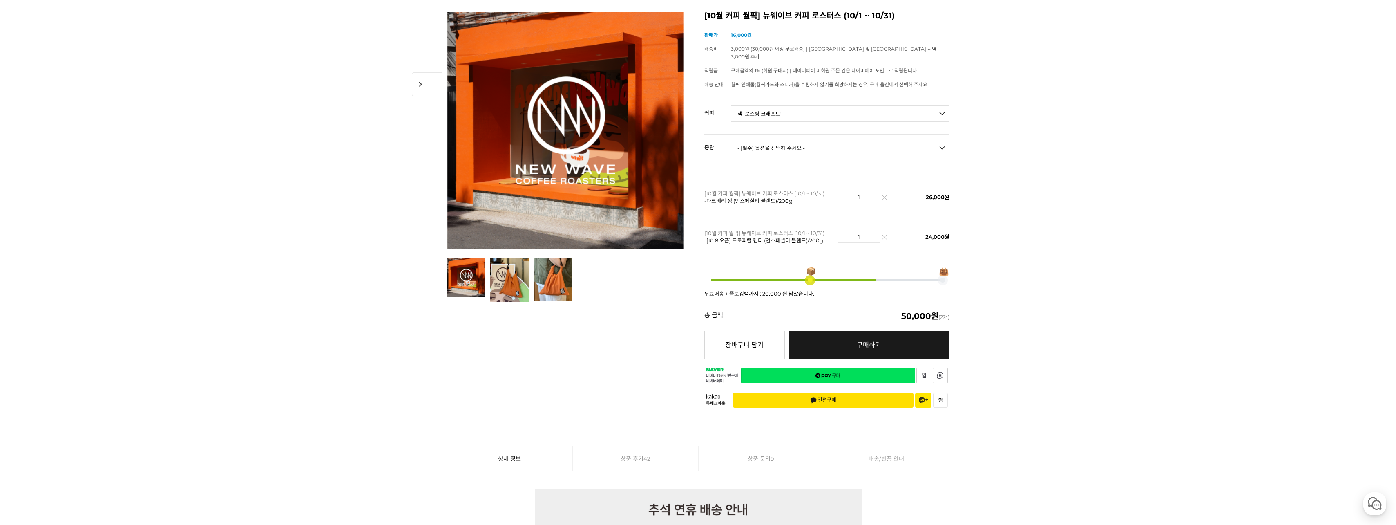
select select "해당없음"
click at [731, 140] on select "- [필수] 옵션을 선택해 주세요 - ------------------- 해당없음" at bounding box center [840, 148] width 219 height 16
select select "*"
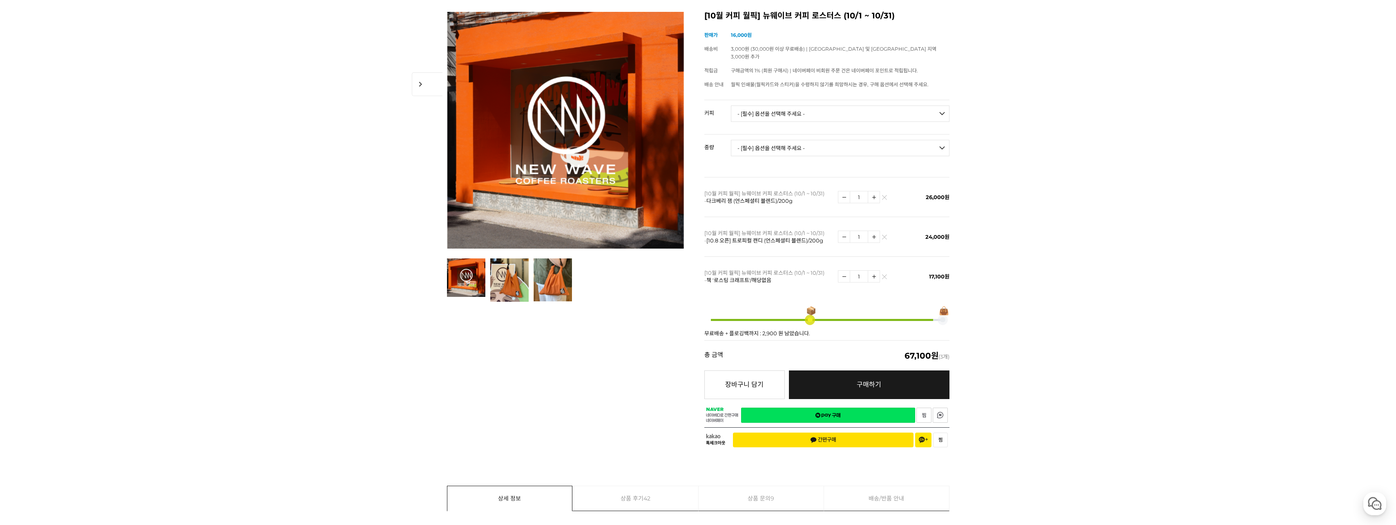
click at [885, 276] on img at bounding box center [884, 278] width 4 height 4
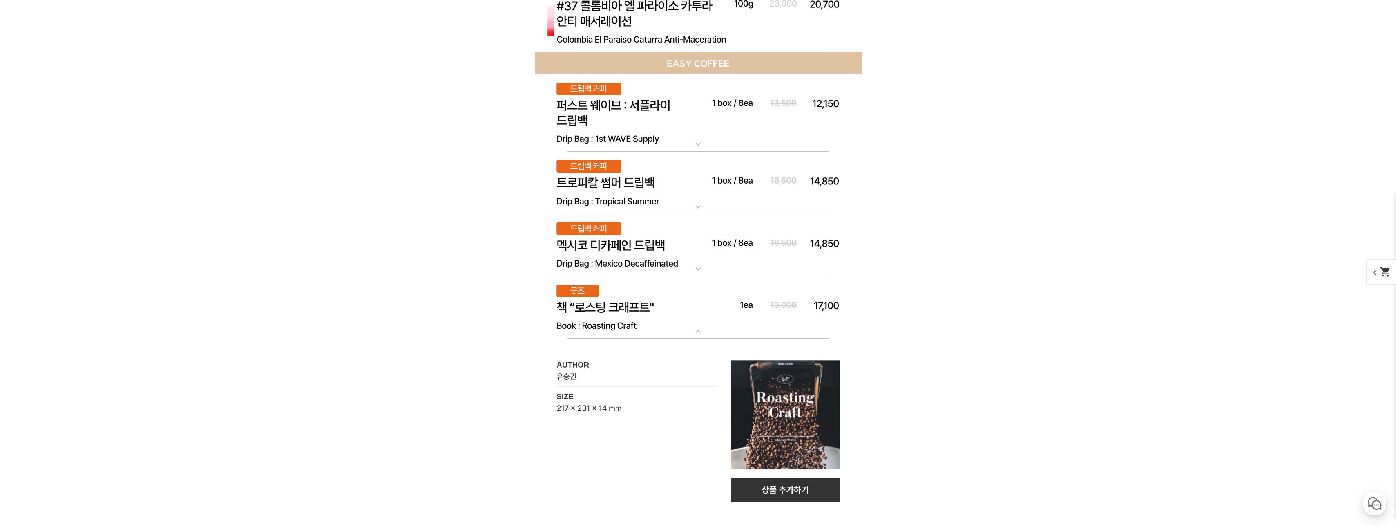
scroll to position [5167, 0]
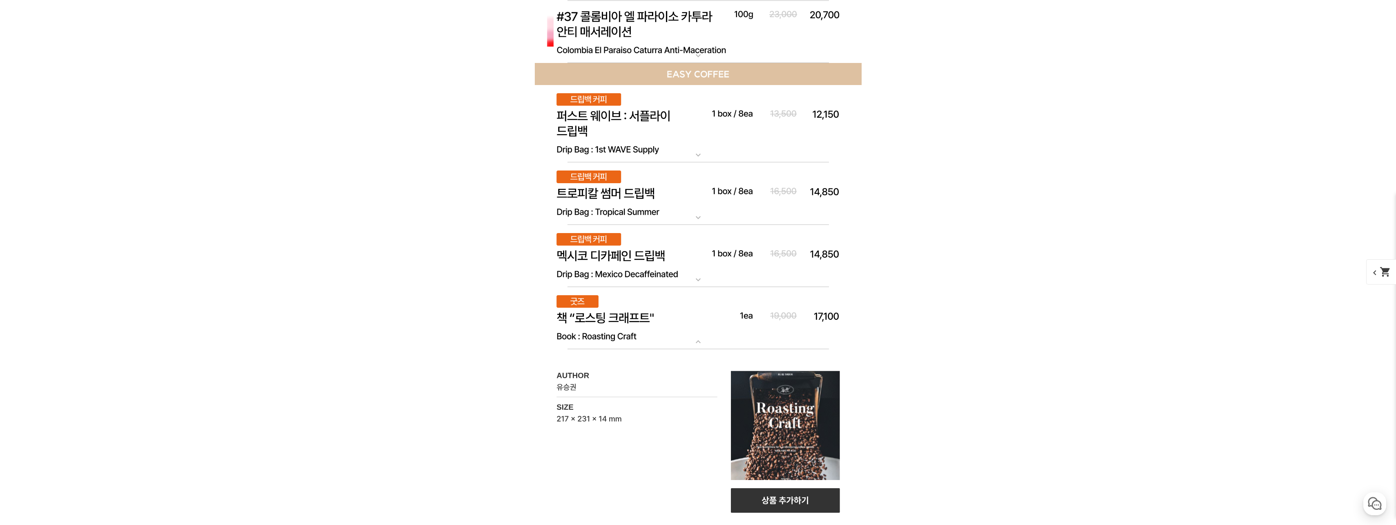
click at [697, 212] on img at bounding box center [698, 193] width 327 height 63
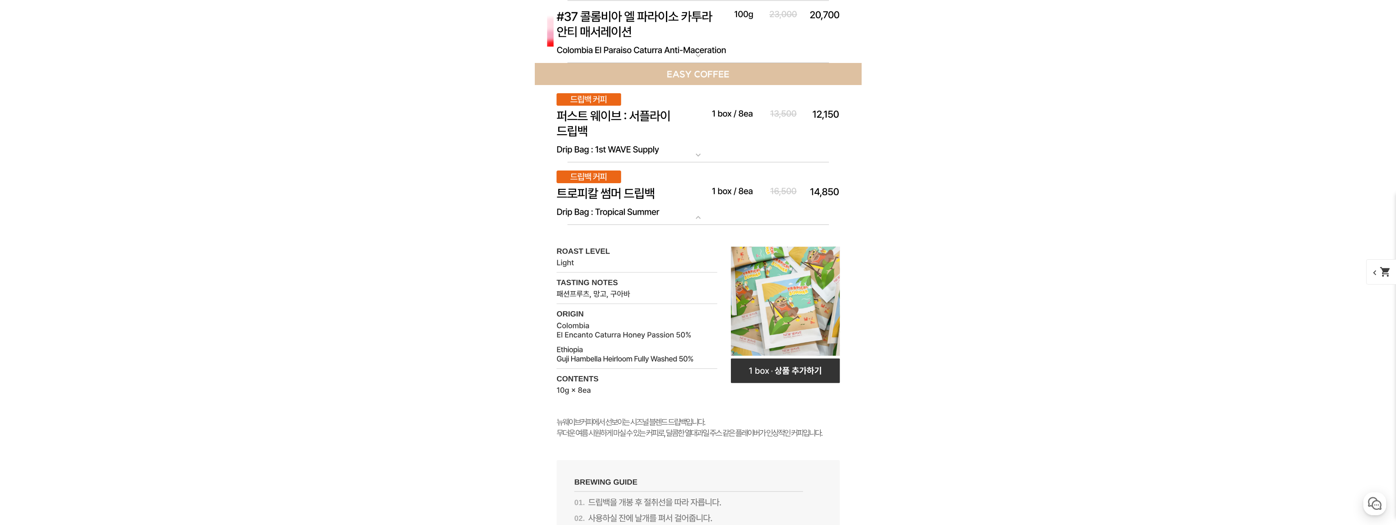
drag, startPoint x: 697, startPoint y: 211, endPoint x: 696, endPoint y: 189, distance: 22.5
click at [697, 211] on img at bounding box center [698, 193] width 327 height 63
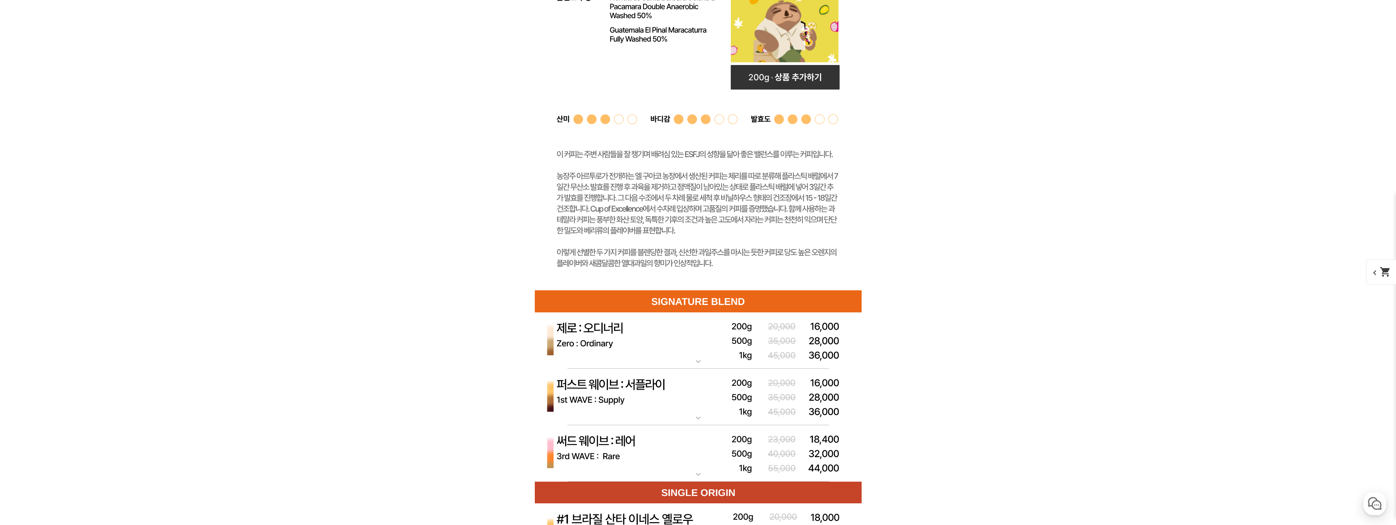
scroll to position [2945, 0]
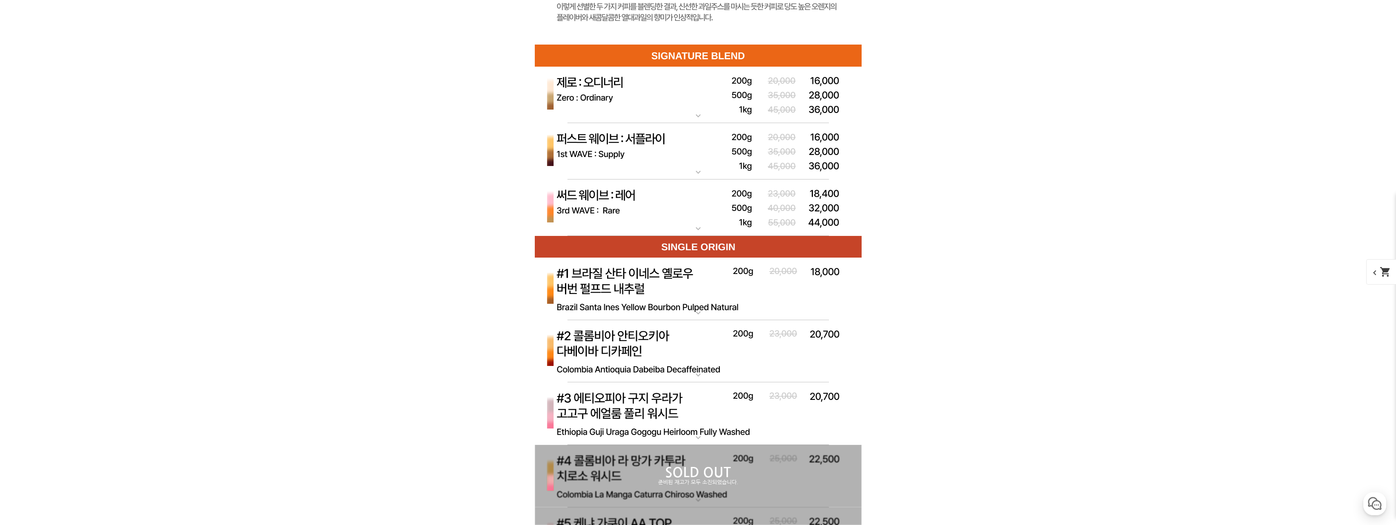
click at [709, 110] on img at bounding box center [698, 95] width 327 height 57
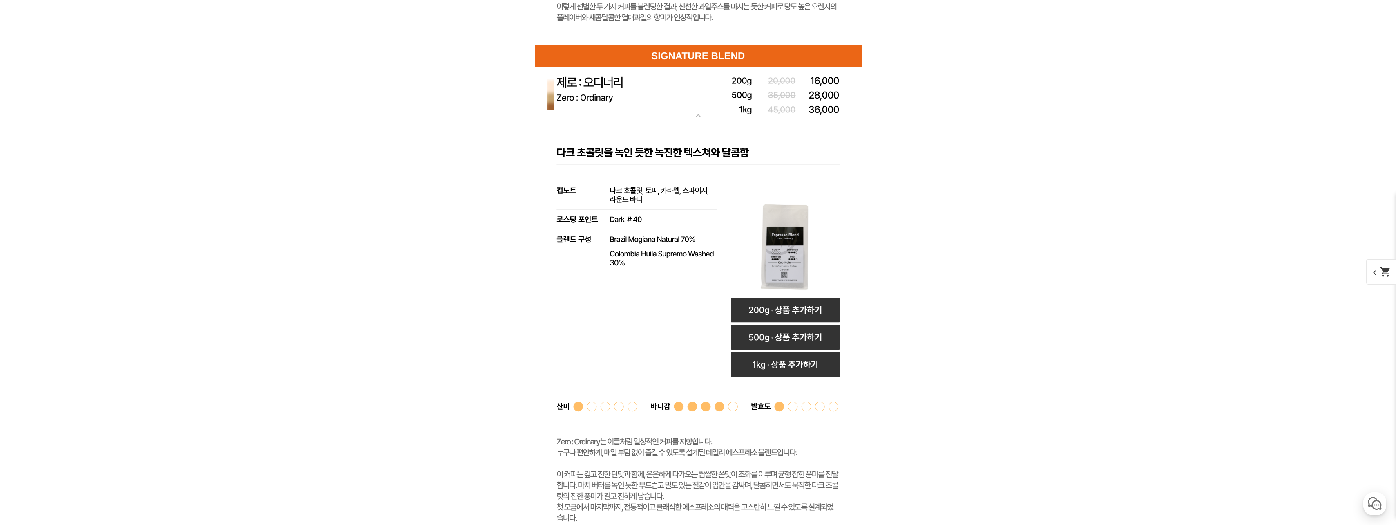
click at [700, 115] on mat-icon "expand_more" at bounding box center [698, 116] width 16 height 10
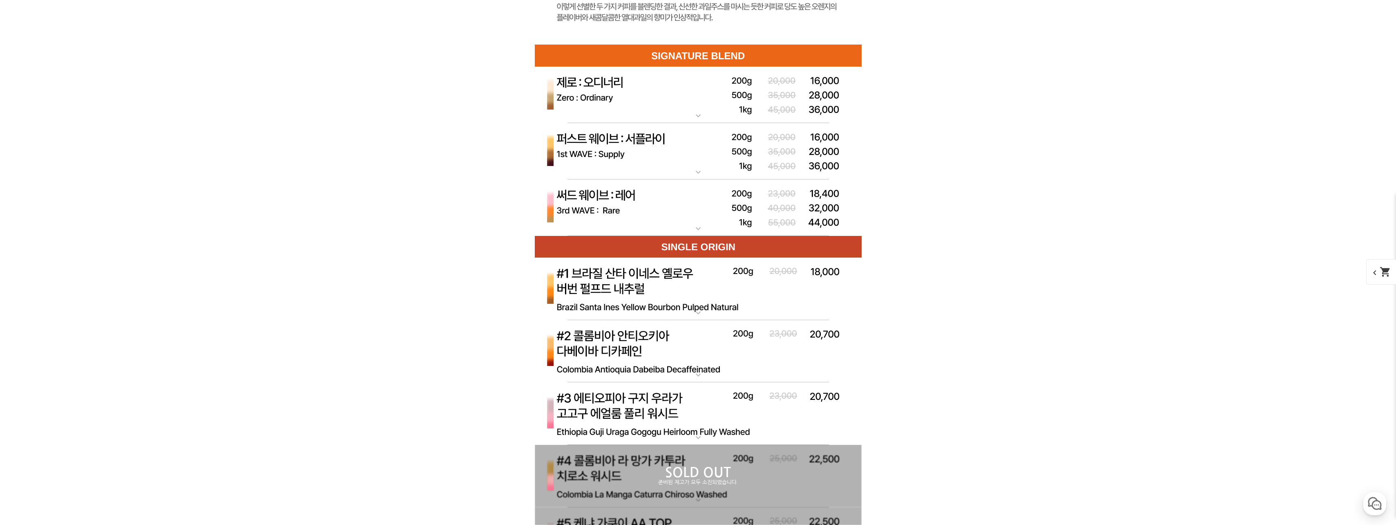
click at [699, 169] on mat-icon "expand_more" at bounding box center [698, 172] width 16 height 10
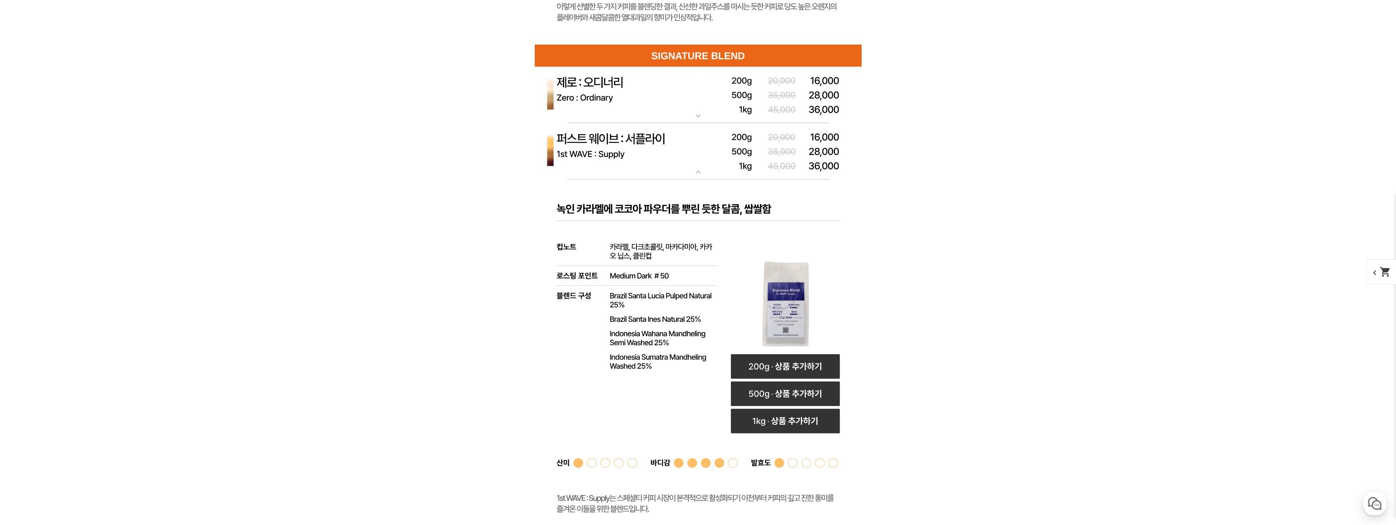
click at [703, 172] on mat-icon "expand_more" at bounding box center [698, 172] width 16 height 10
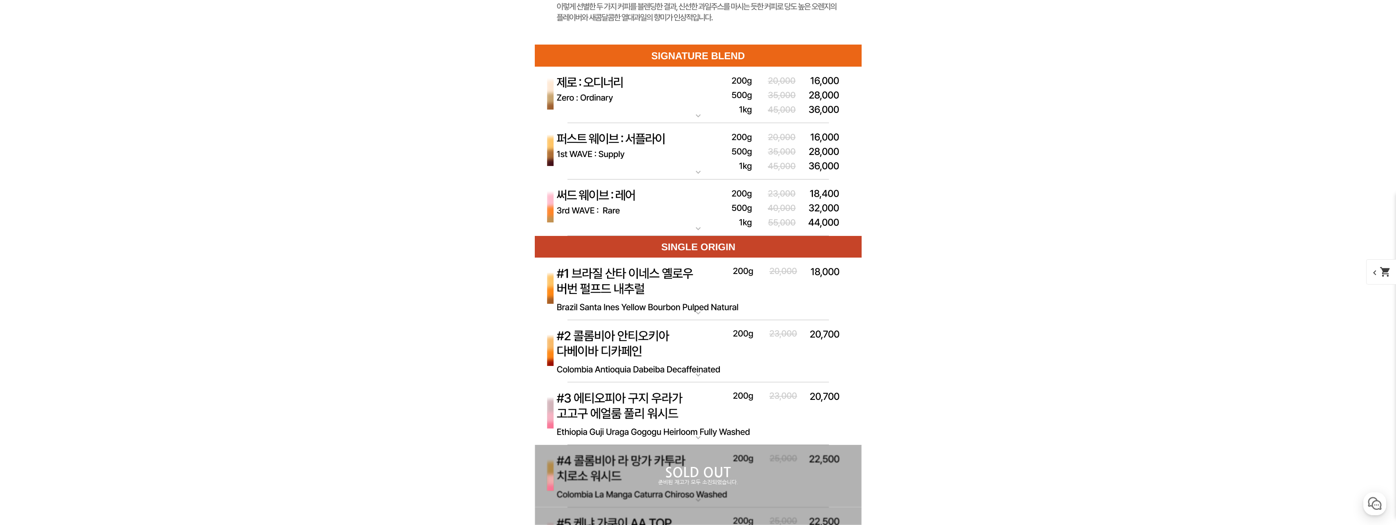
click at [699, 229] on mat-icon "expand_more" at bounding box center [698, 229] width 16 height 10
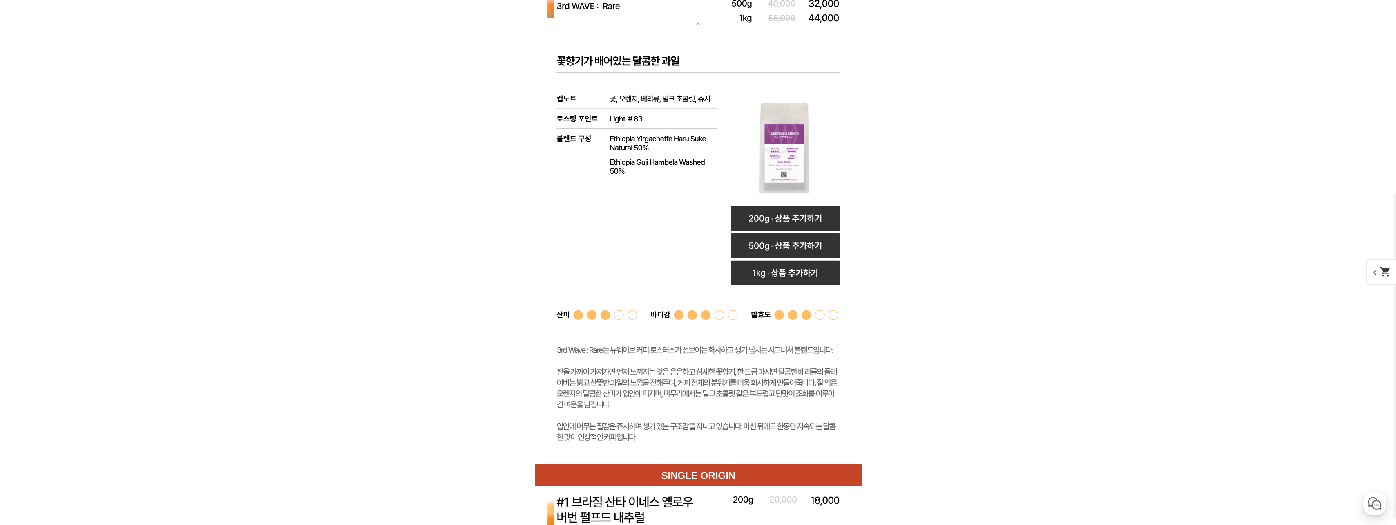
scroll to position [3108, 0]
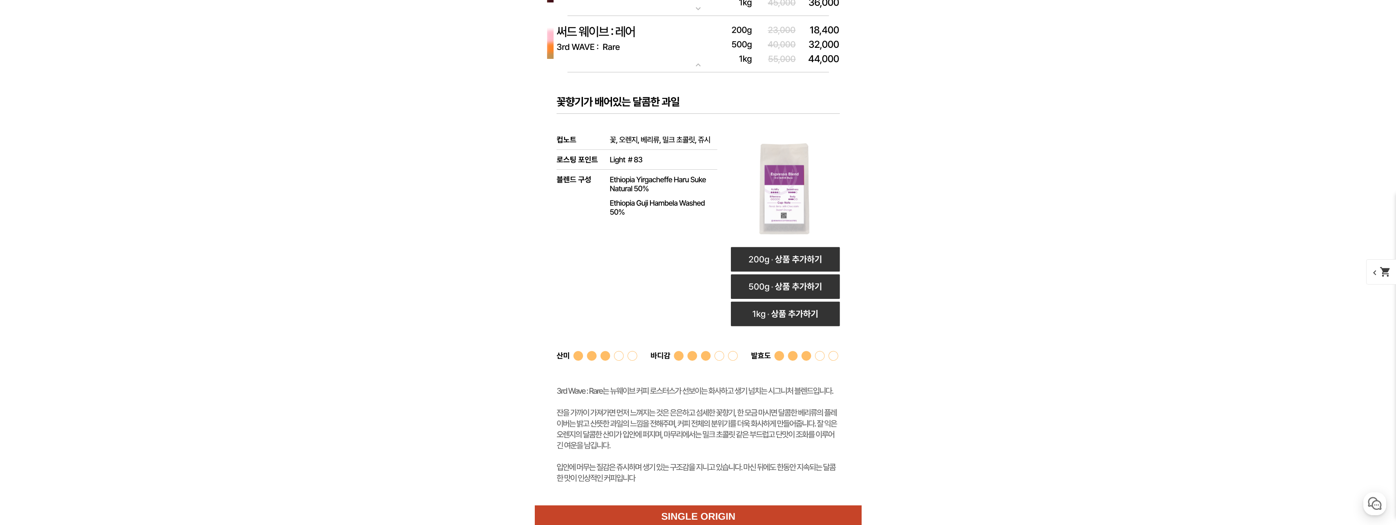
click at [698, 69] on mat-icon "expand_more" at bounding box center [698, 65] width 16 height 10
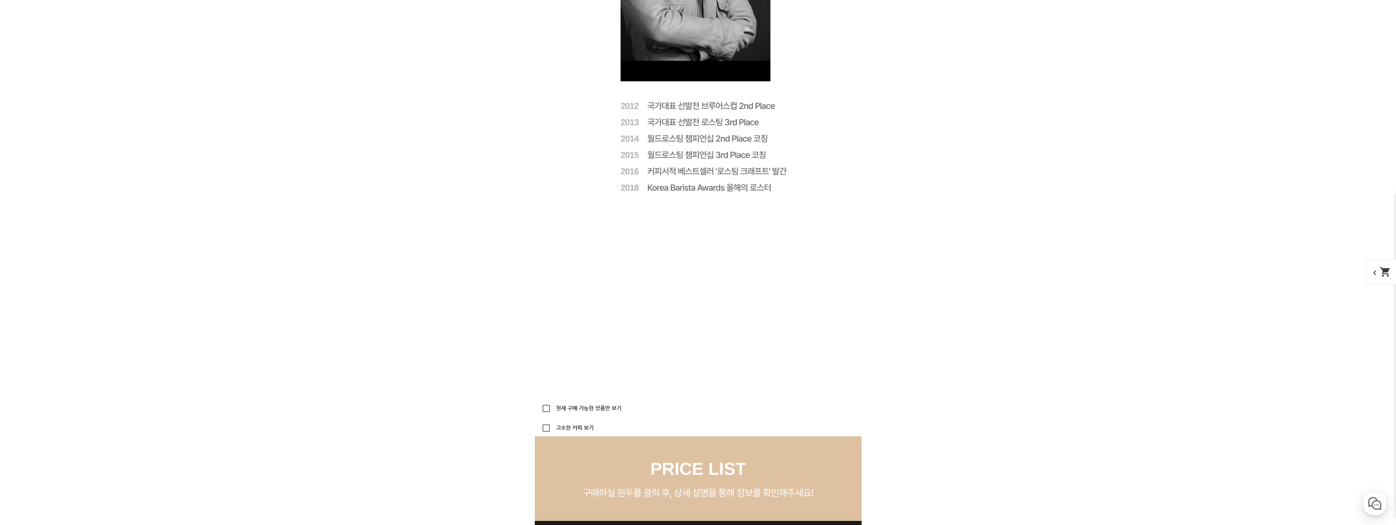
scroll to position [2144, 0]
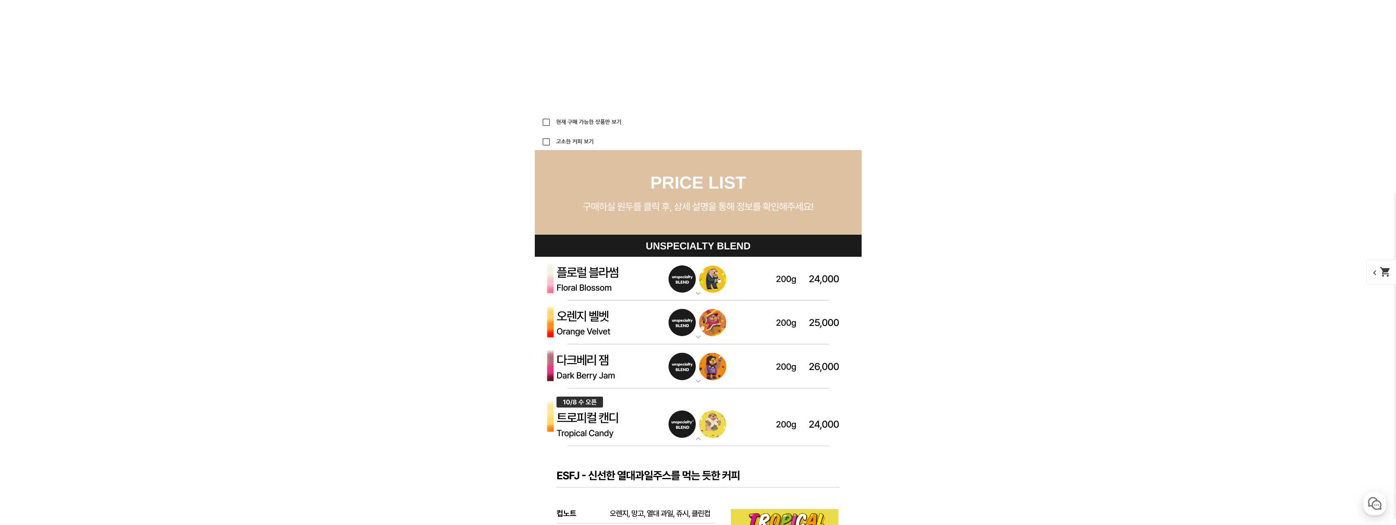
click at [699, 293] on mat-icon "expand_more" at bounding box center [698, 293] width 16 height 10
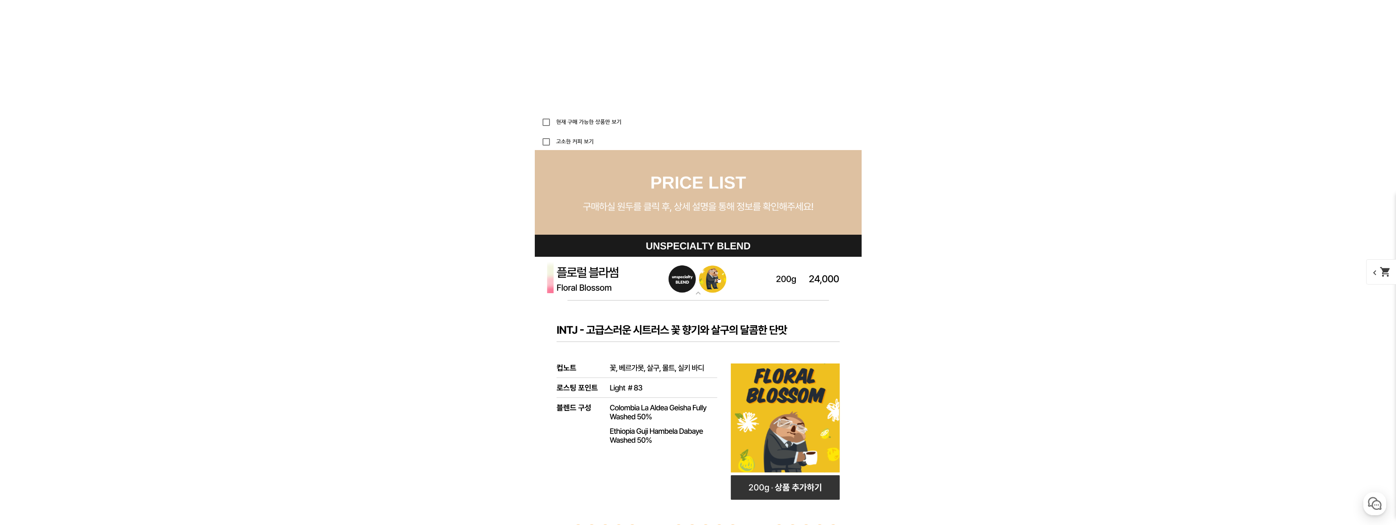
click at [699, 291] on mat-icon "expand_more" at bounding box center [698, 293] width 16 height 10
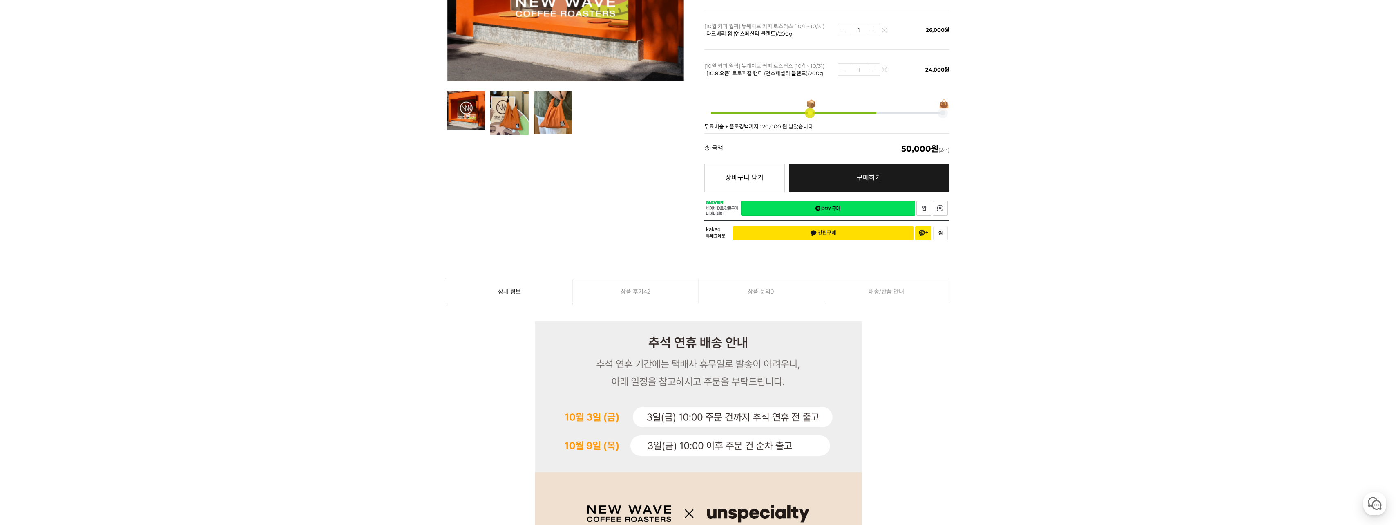
scroll to position [41, 0]
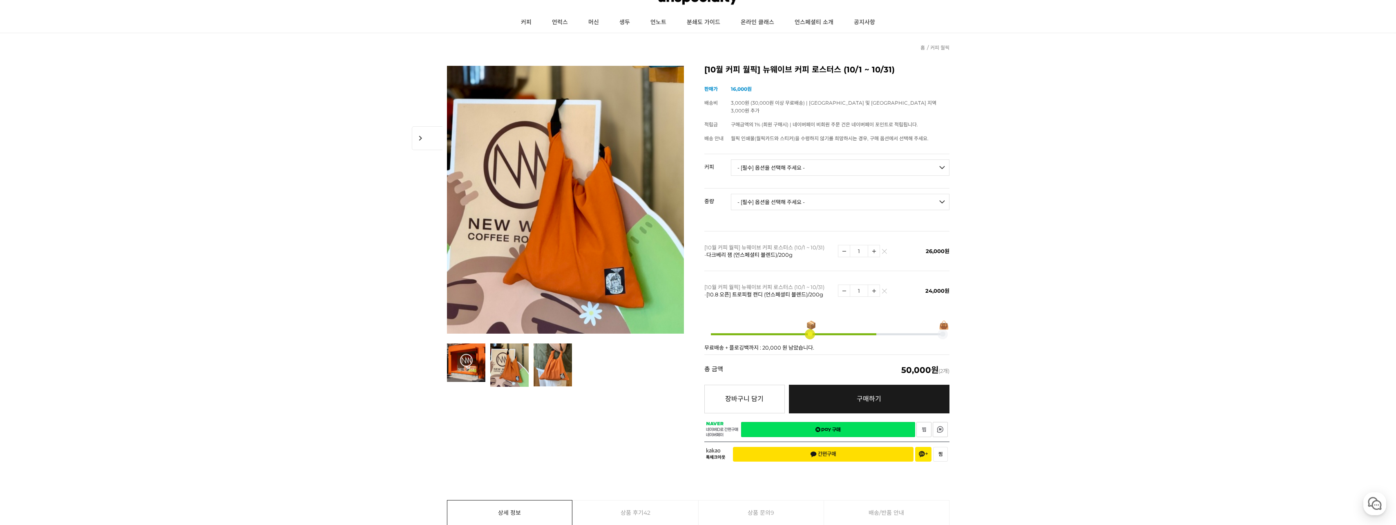
click at [506, 374] on img at bounding box center [509, 364] width 38 height 43
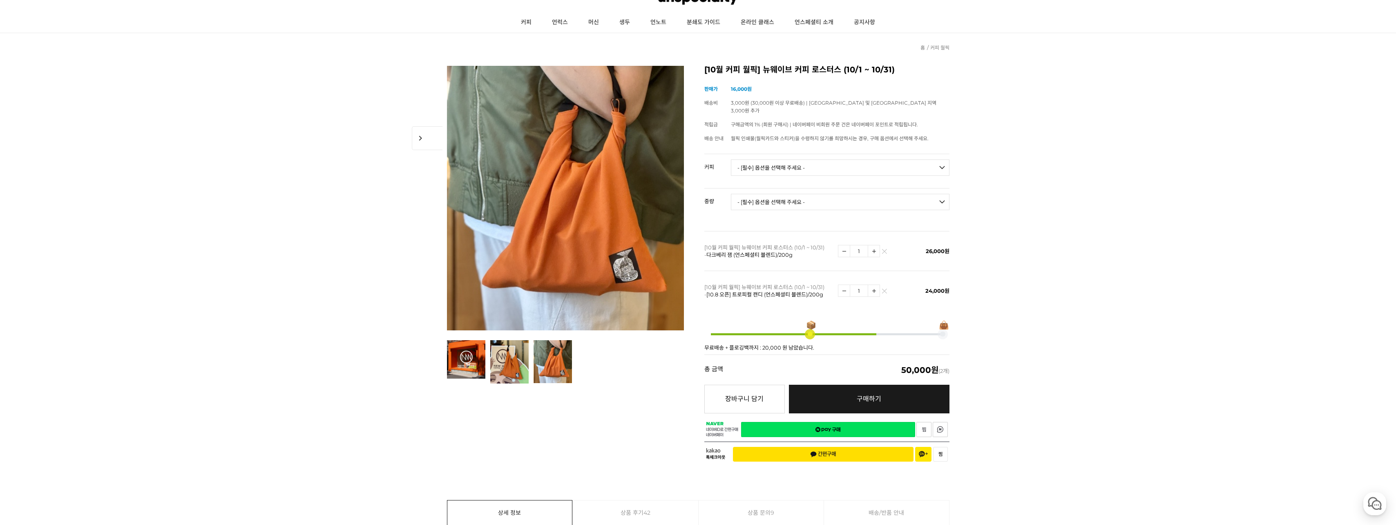
click at [544, 367] on img at bounding box center [553, 361] width 38 height 43
drag, startPoint x: 804, startPoint y: 153, endPoint x: 803, endPoint y: 158, distance: 4.7
click at [804, 159] on select "- [필수] 옵션을 선택해 주세요 - ------------------- 언스페셜티 분쇄도 가이드 종이 받기 (주문 1건당 최대 1개 제공) …" at bounding box center [840, 167] width 219 height 16
select select "플로럴 블라썸 (언스페셜티 블렌드)"
click at [731, 159] on select "- [필수] 옵션을 선택해 주세요 - ------------------- 언스페셜티 분쇄도 가이드 종이 받기 (주문 1건당 최대 1개 제공) …" at bounding box center [840, 167] width 219 height 16
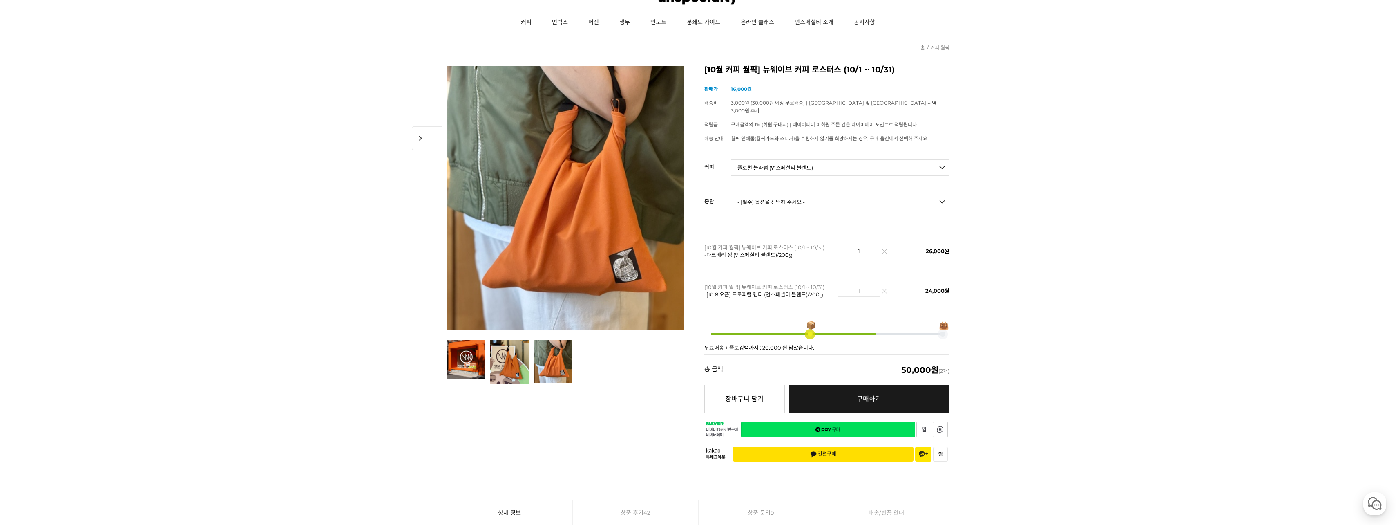
click at [867, 194] on select "- [필수] 옵션을 선택해 주세요 - ------------------- 200g" at bounding box center [840, 202] width 219 height 16
select select "200g"
click at [731, 194] on select "- [필수] 옵션을 선택해 주세요 - ------------------- 200g" at bounding box center [840, 202] width 219 height 16
select select "*"
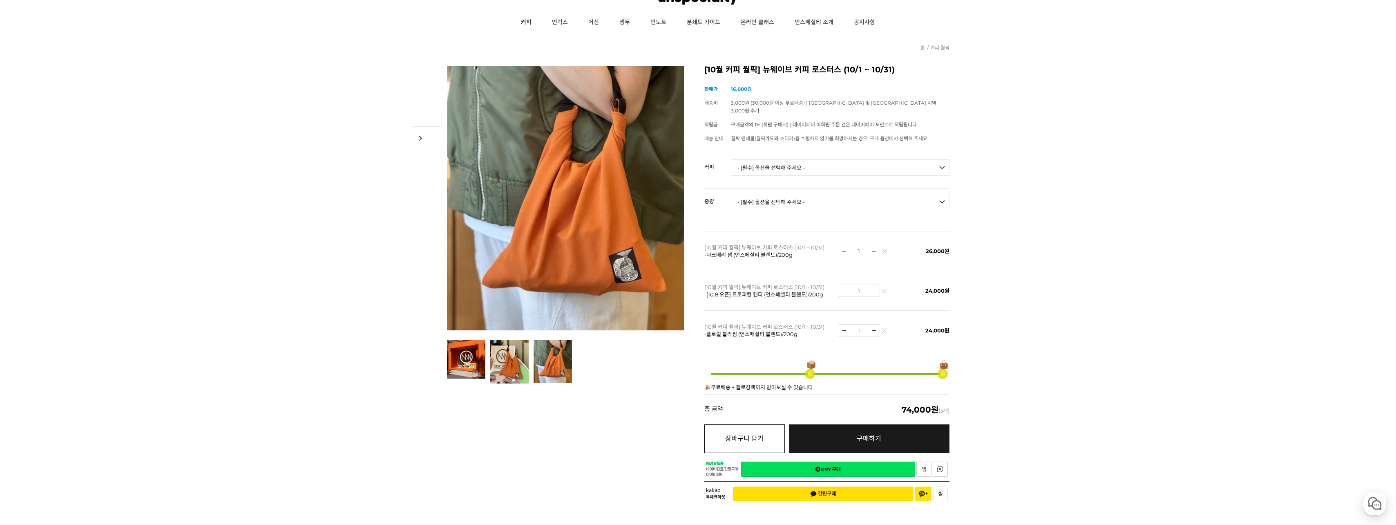
click at [768, 428] on button "장바구니 담기" at bounding box center [745, 438] width 81 height 29
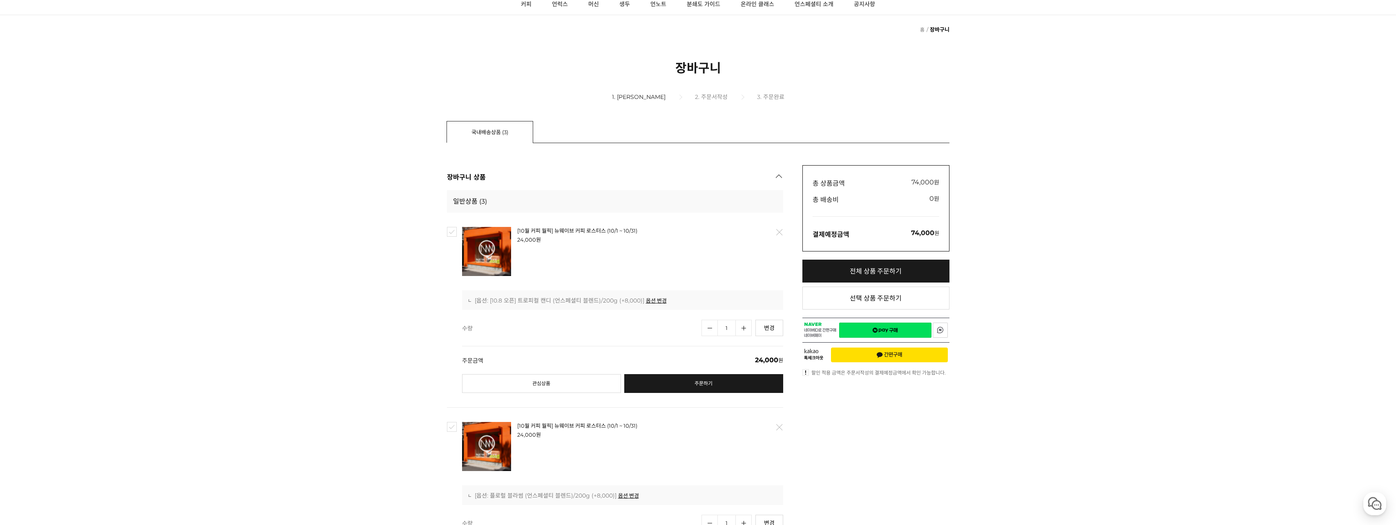
scroll to position [41, 0]
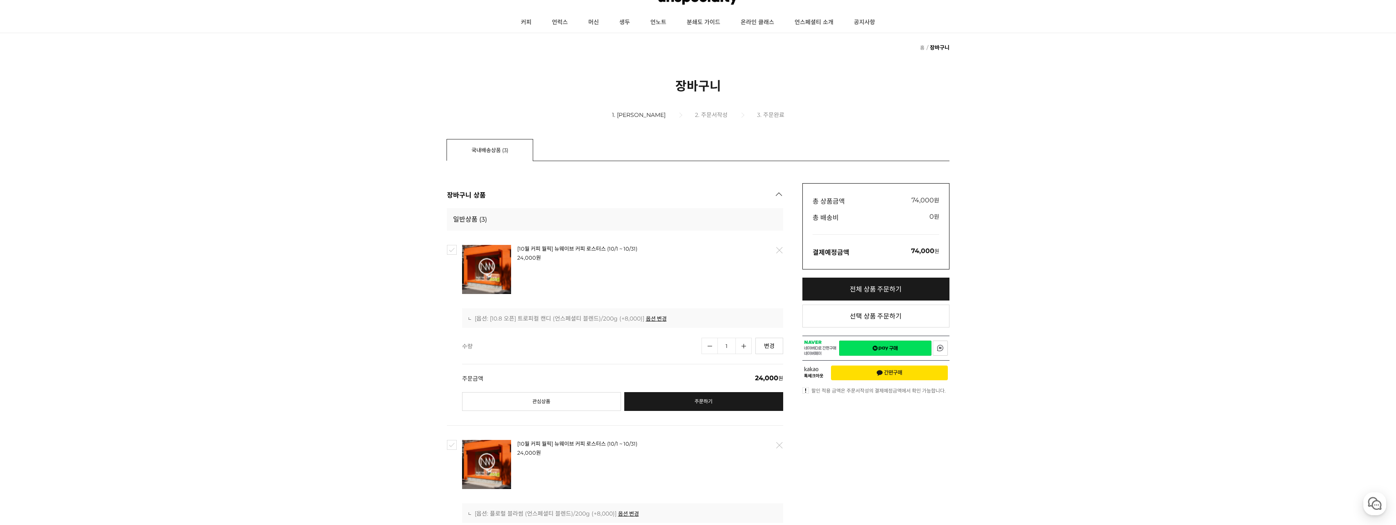
drag, startPoint x: 562, startPoint y: 236, endPoint x: 554, endPoint y: 234, distance: 8.0
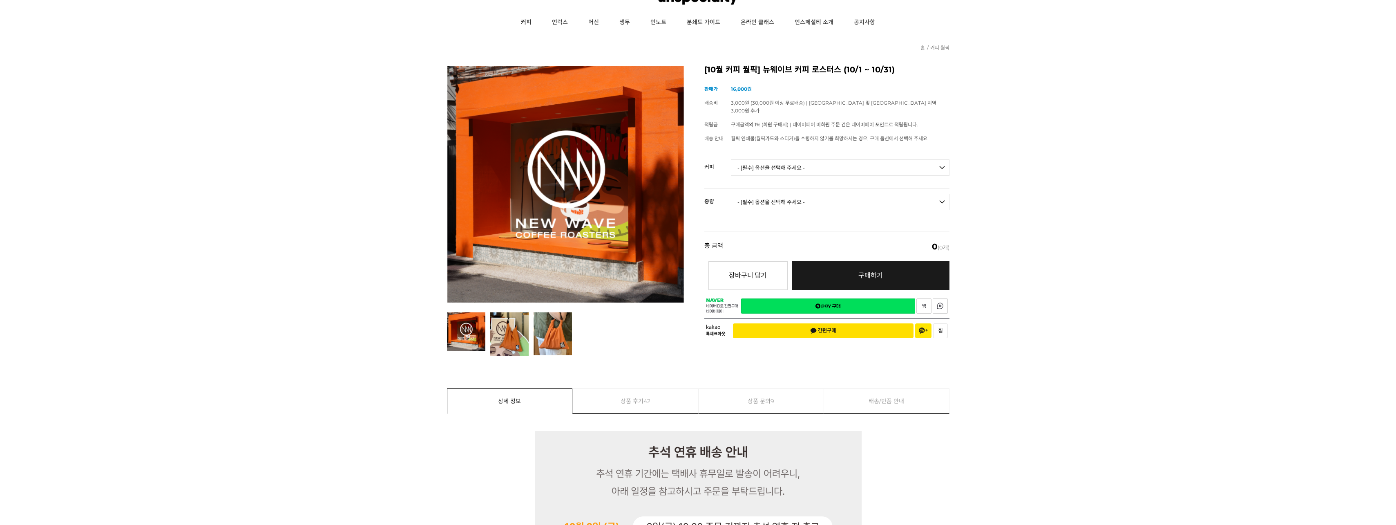
drag, startPoint x: 812, startPoint y: 158, endPoint x: 810, endPoint y: 163, distance: 5.3
click at [812, 159] on select "- [필수] 옵션을 선택해 주세요 - ------------------- 언스페셜티 분쇄도 가이드 종이 받기 (주문 1건당 최대 1개 제공) …" at bounding box center [840, 167] width 219 height 16
select select "언스페셜티 분쇄도 가이드 종이 받기 (주문 1건당 최대 1개 제공)"
click at [731, 159] on select "- [필수] 옵션을 선택해 주세요 - ------------------- 언스페셜티 분쇄도 가이드 종이 받기 (주문 1건당 최대 1개 제공) …" at bounding box center [840, 167] width 219 height 16
click at [826, 194] on select "- [필수] 옵션을 선택해 주세요 - ------------------- 해당없음" at bounding box center [840, 202] width 219 height 16
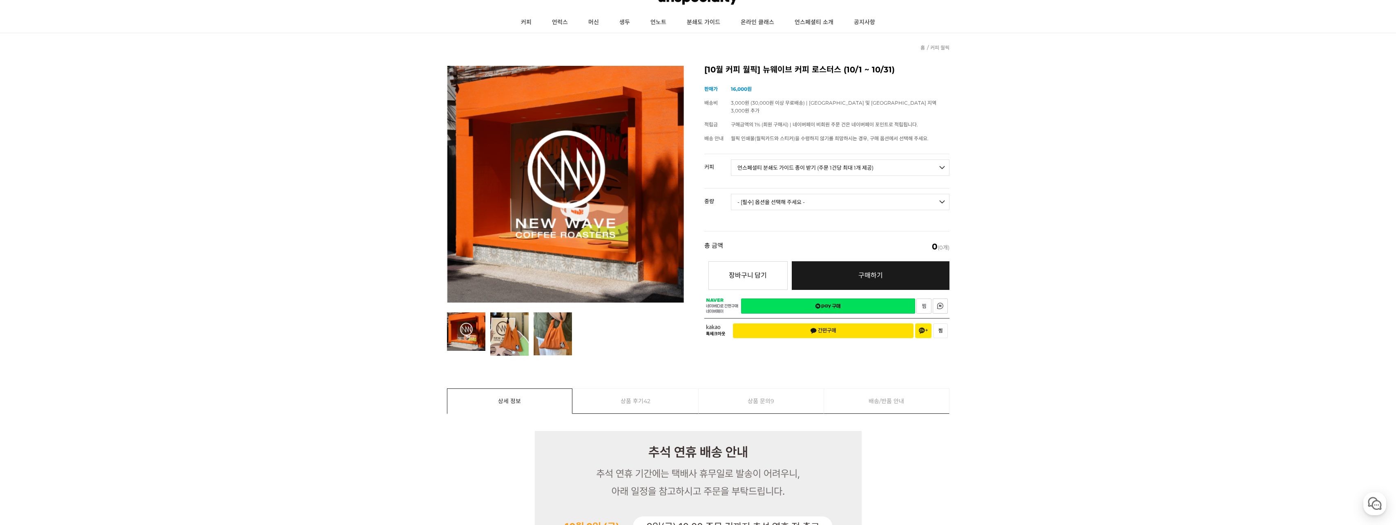
select select "해당없음"
click at [731, 194] on select "- [필수] 옵션을 선택해 주세요 - ------------------- 해당없음" at bounding box center [840, 202] width 219 height 16
select select "*"
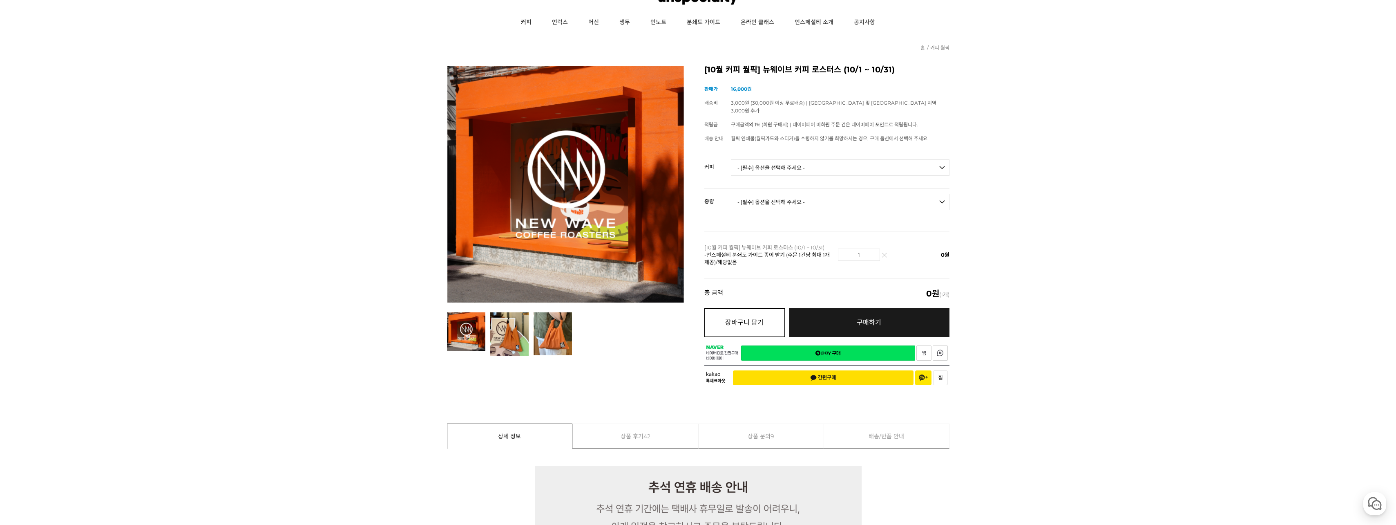
click at [758, 317] on button "장바구니 담기" at bounding box center [745, 322] width 81 height 29
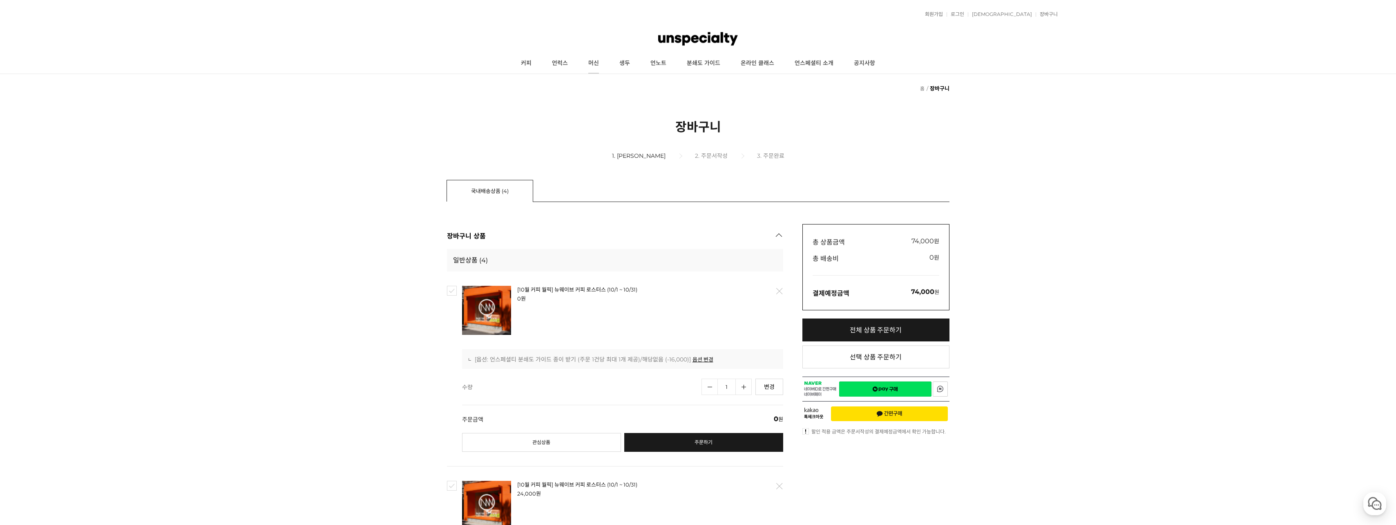
click at [591, 65] on link "머신" at bounding box center [593, 63] width 31 height 20
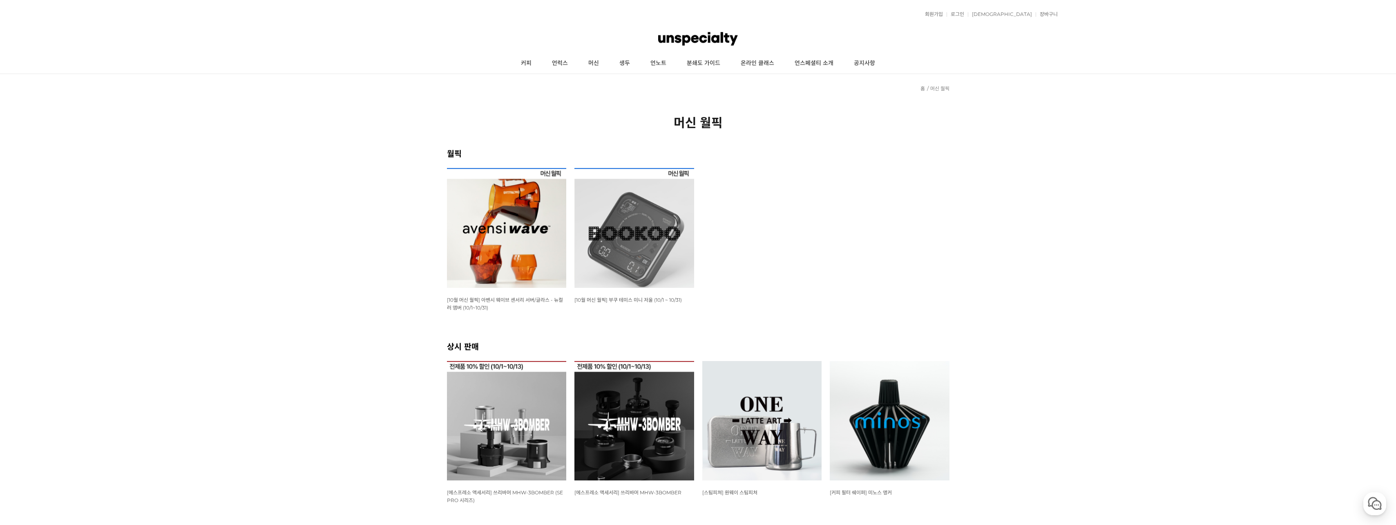
click at [605, 238] on img at bounding box center [635, 228] width 120 height 120
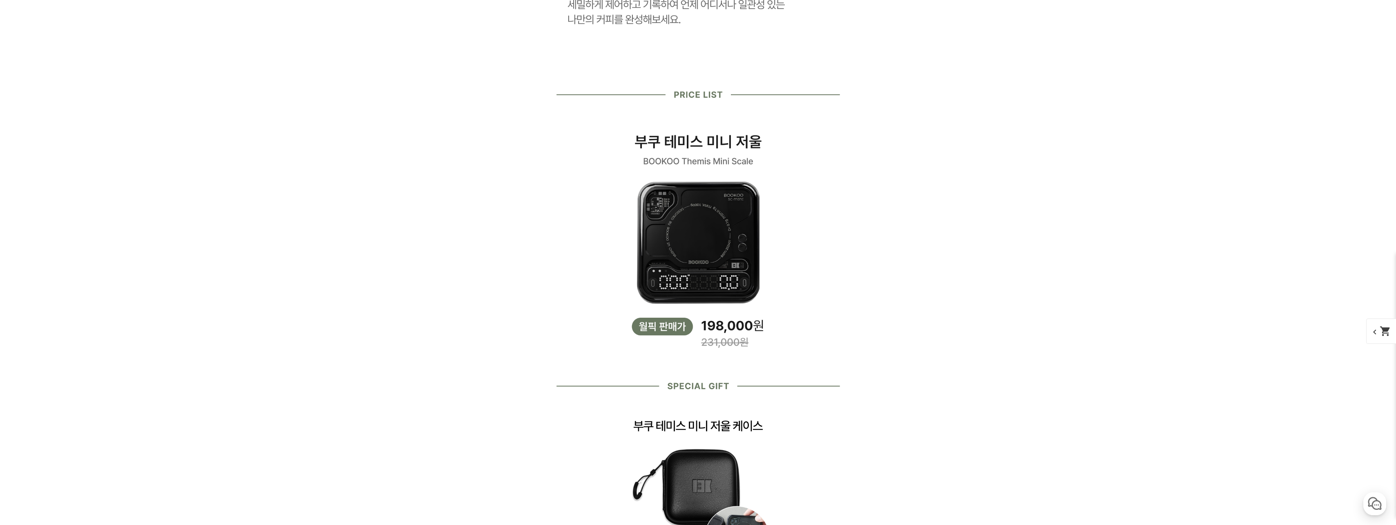
scroll to position [1308, 0]
